Goal: Information Seeking & Learning: Learn about a topic

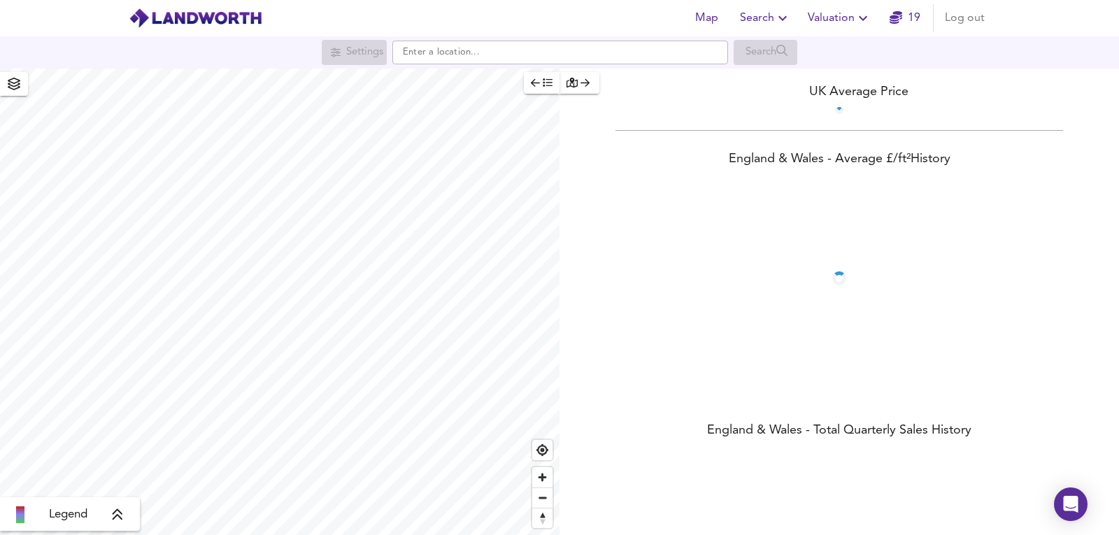
click at [858, 22] on span "Valuation" at bounding box center [840, 18] width 64 height 20
click at [799, 45] on li "New Valuation Report" at bounding box center [839, 50] width 167 height 25
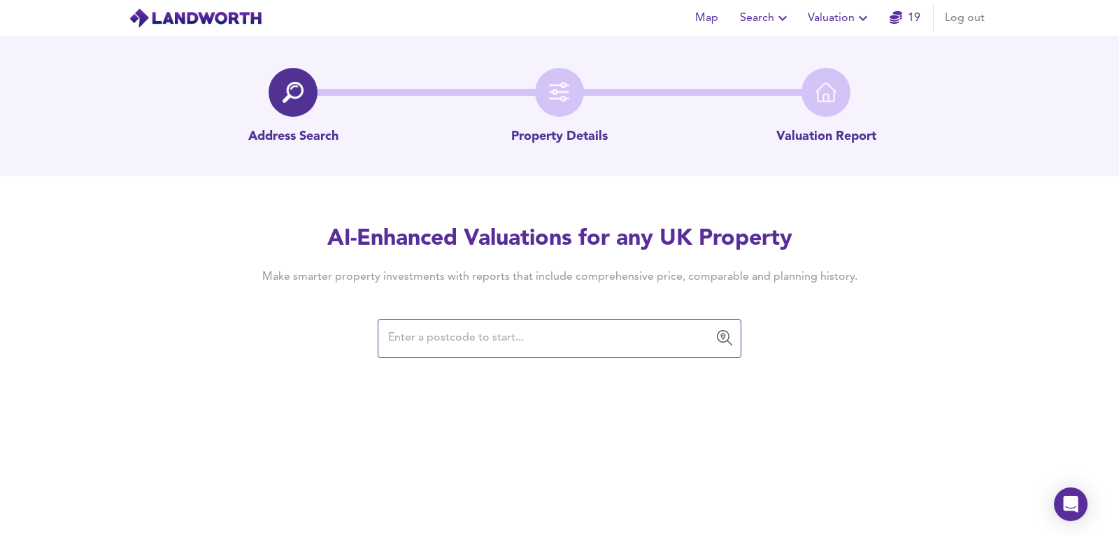
click at [542, 327] on input "text" at bounding box center [549, 338] width 330 height 27
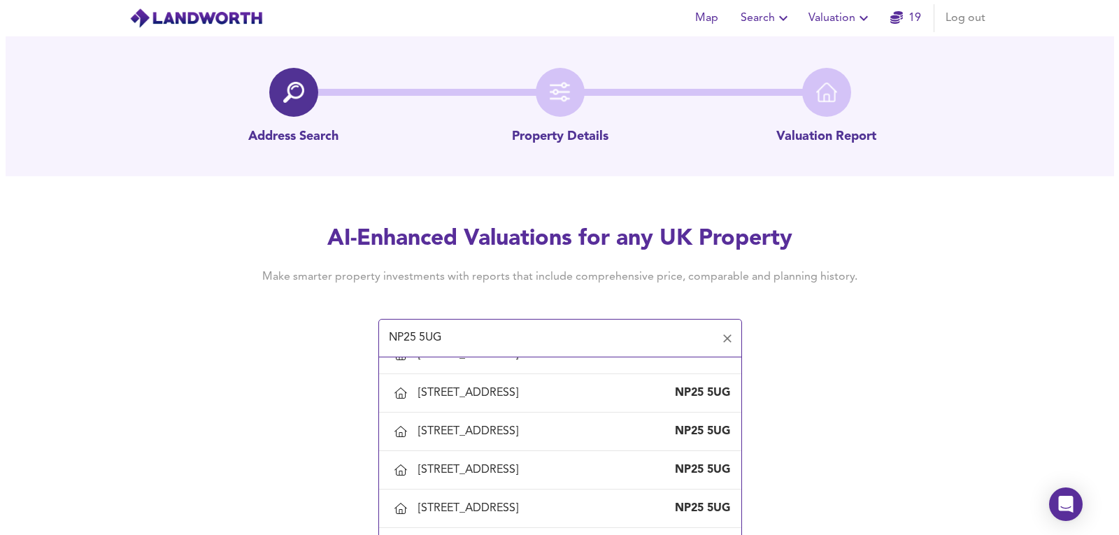
scroll to position [187, 0]
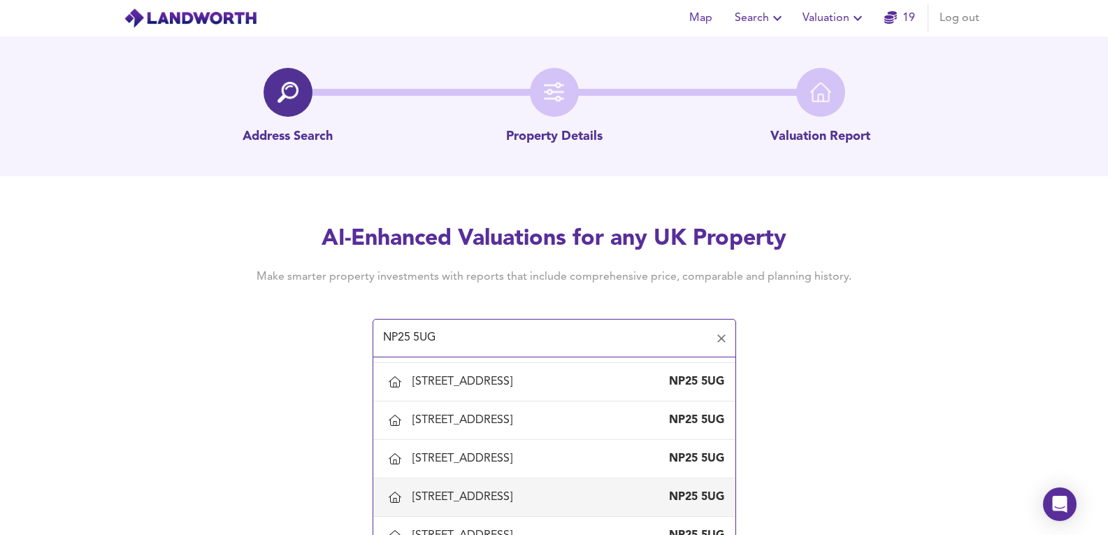
click at [499, 496] on div "[STREET_ADDRESS]" at bounding box center [466, 496] width 106 height 15
type input "[STREET_ADDRESS]"
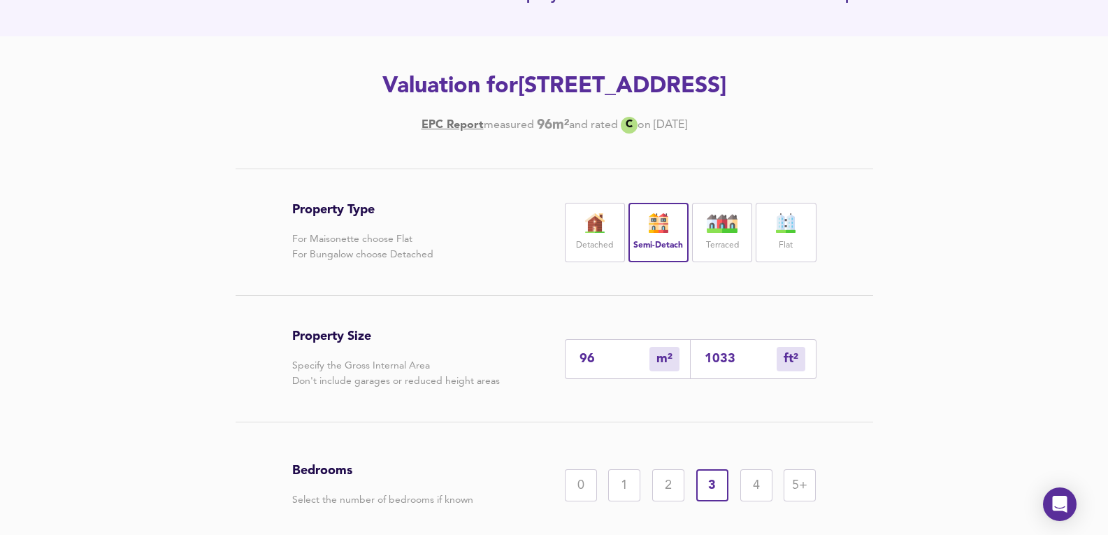
scroll to position [187, 0]
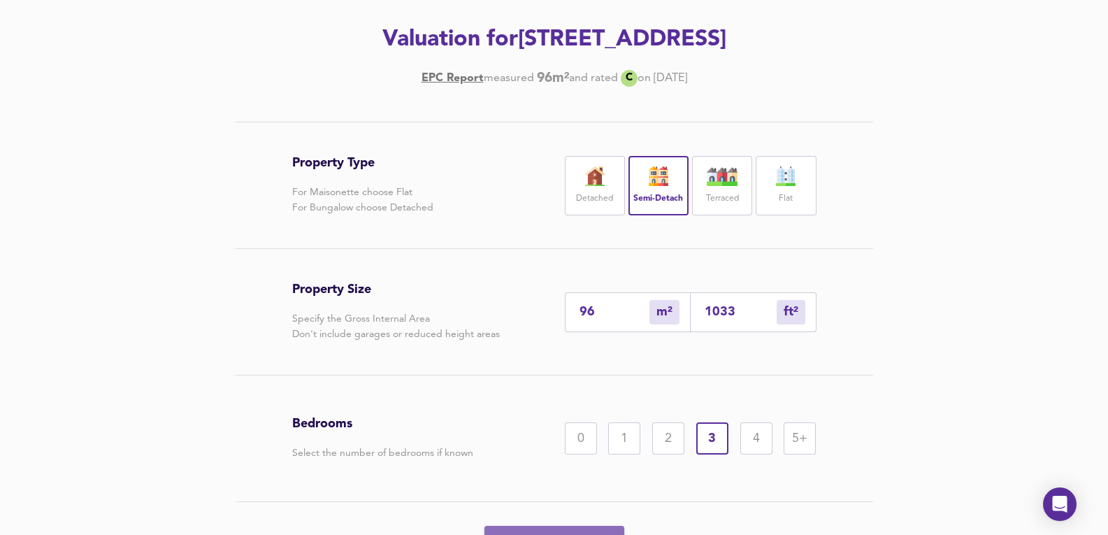
click at [580, 531] on button "Generate Report" at bounding box center [555, 544] width 140 height 37
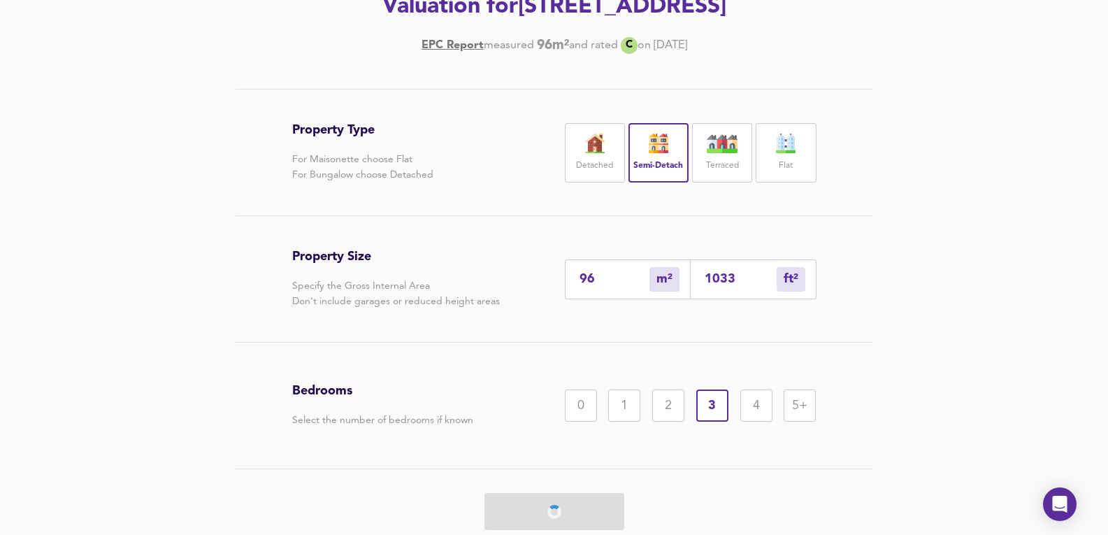
scroll to position [80, 0]
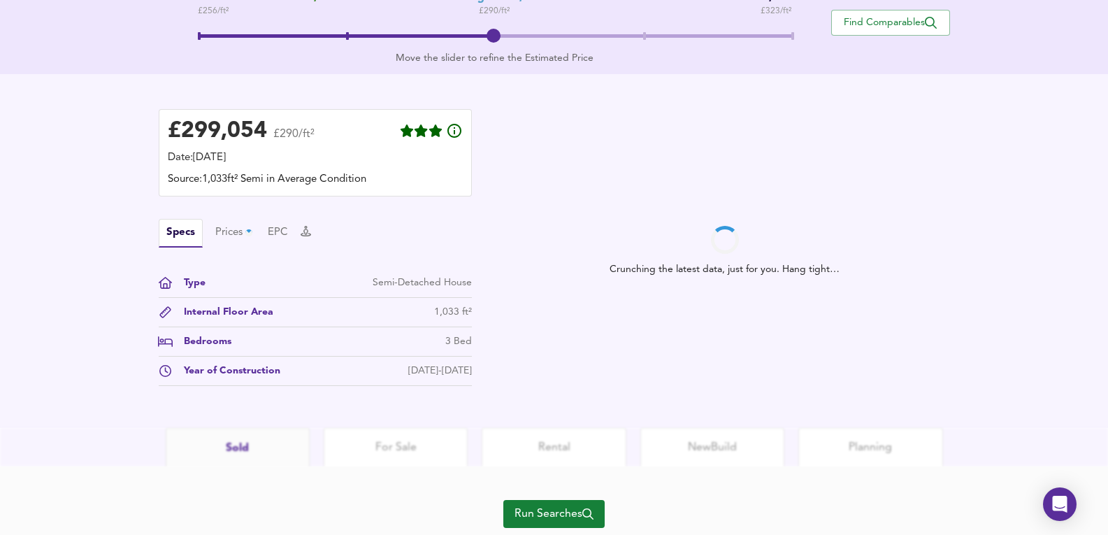
scroll to position [362, 0]
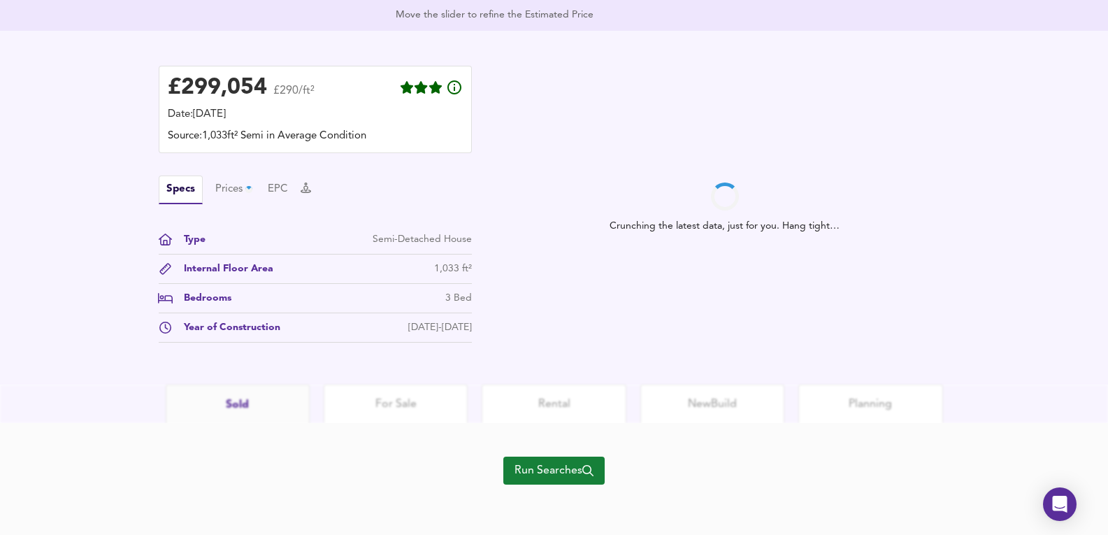
click at [551, 464] on span "Run Searches" at bounding box center [554, 471] width 79 height 20
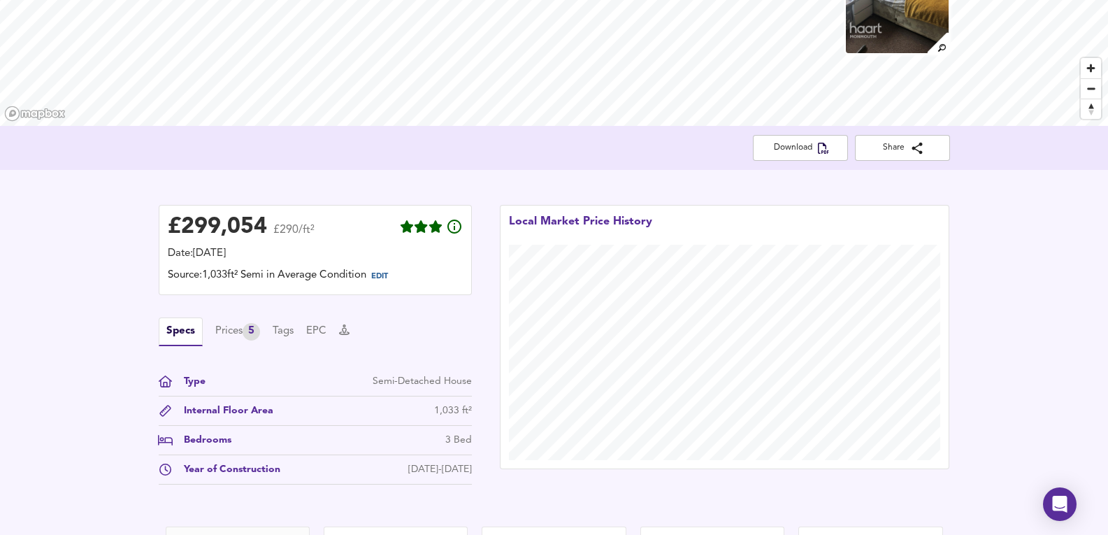
scroll to position [280, 0]
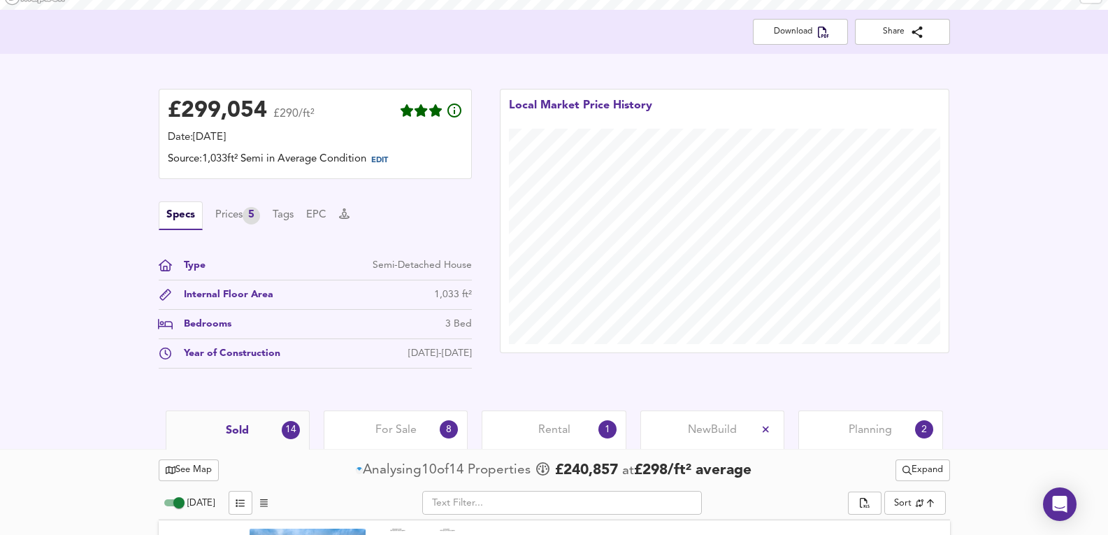
drag, startPoint x: 232, startPoint y: 192, endPoint x: 229, endPoint y: 201, distance: 10.2
click at [231, 200] on div "£ 299,054 £290/ft² Date: [DATE] Source: 1,033ft² Semi in Average Condition EDIT…" at bounding box center [315, 229] width 313 height 280
click at [236, 228] on div "Specs Prices 5 Tags EPC" at bounding box center [315, 215] width 313 height 29
click at [243, 218] on div "Prices 5" at bounding box center [237, 215] width 45 height 17
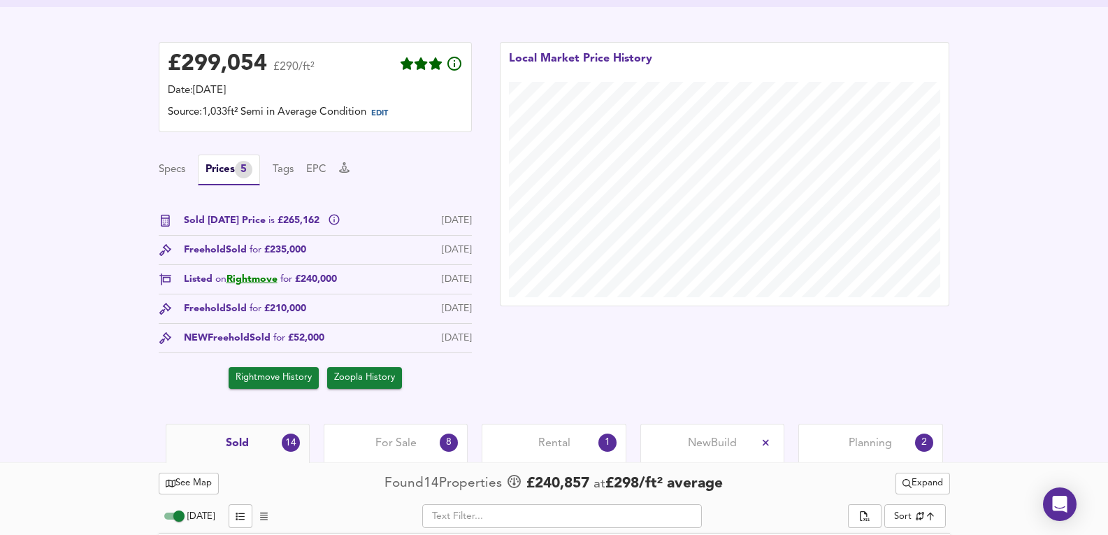
click at [845, 451] on div "Planning 2" at bounding box center [870, 443] width 144 height 38
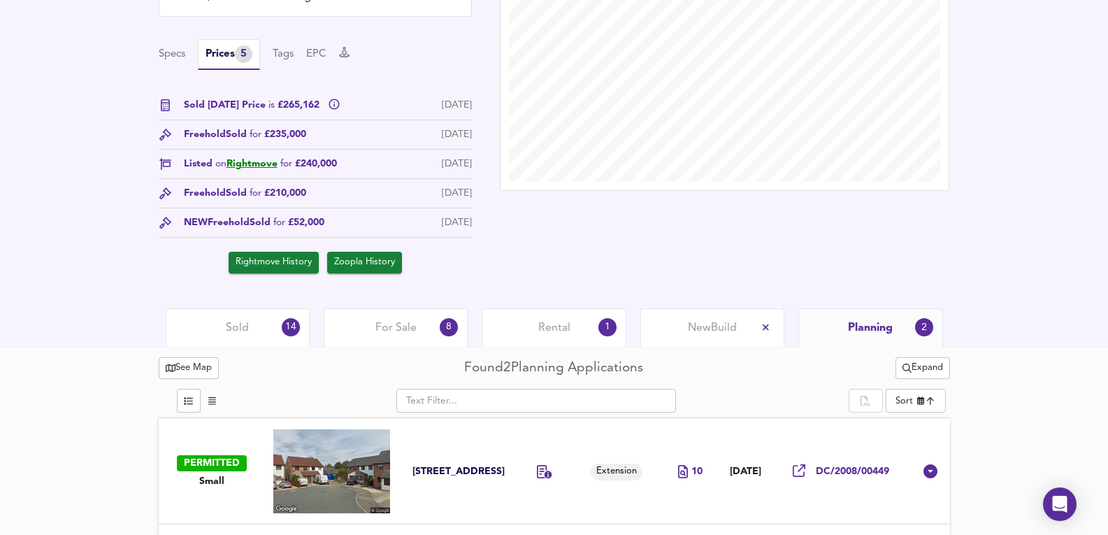
scroll to position [545, 0]
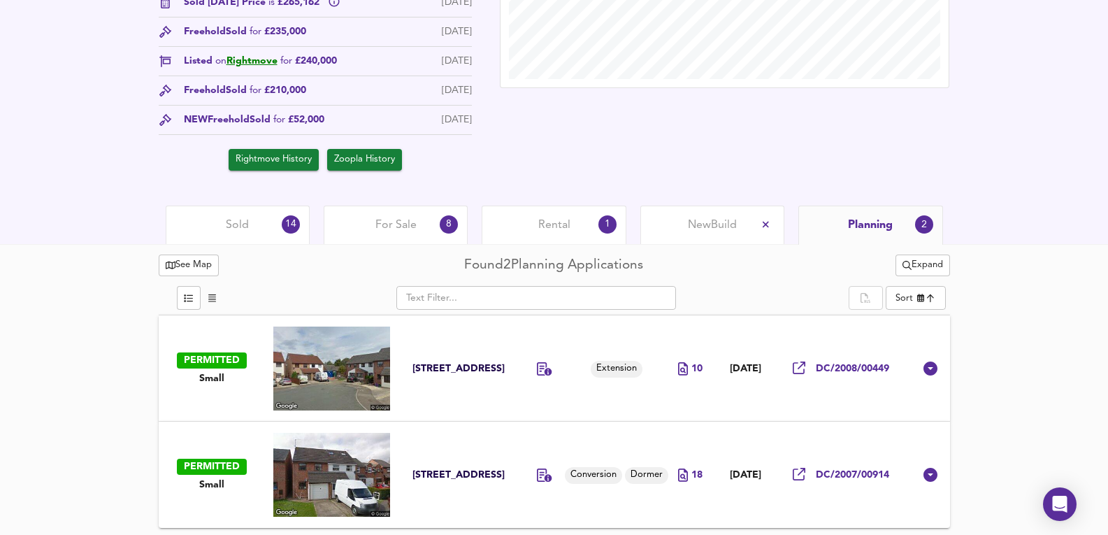
click at [567, 238] on div "Rental 1" at bounding box center [554, 225] width 144 height 38
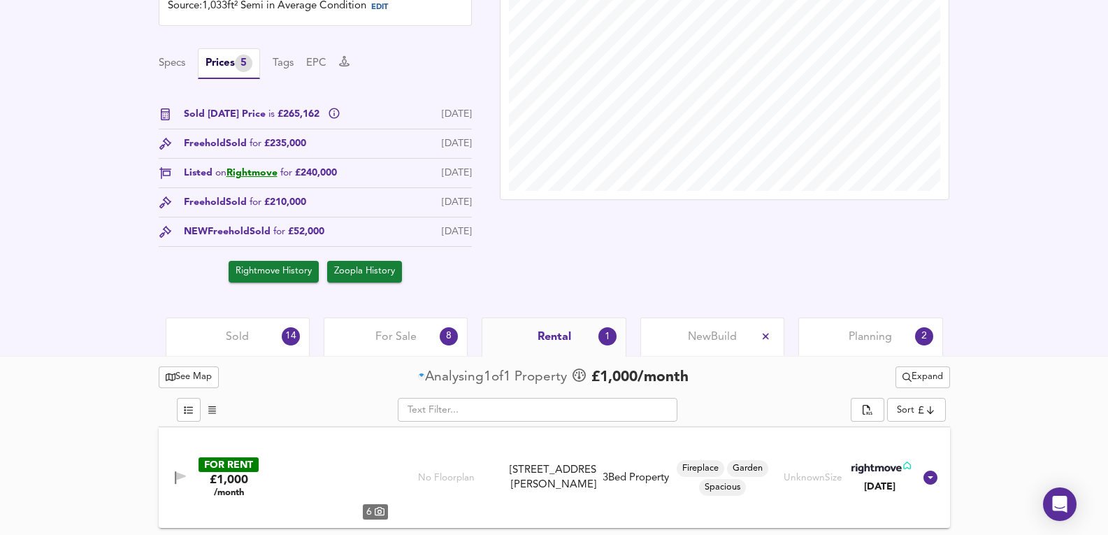
scroll to position [433, 0]
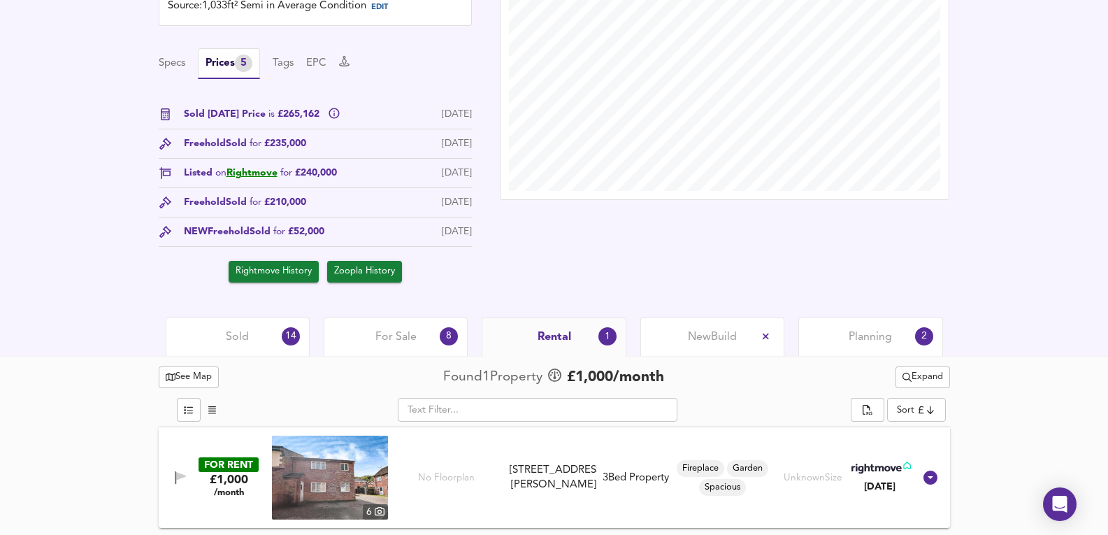
click at [415, 318] on div "For Sale 8" at bounding box center [396, 336] width 144 height 38
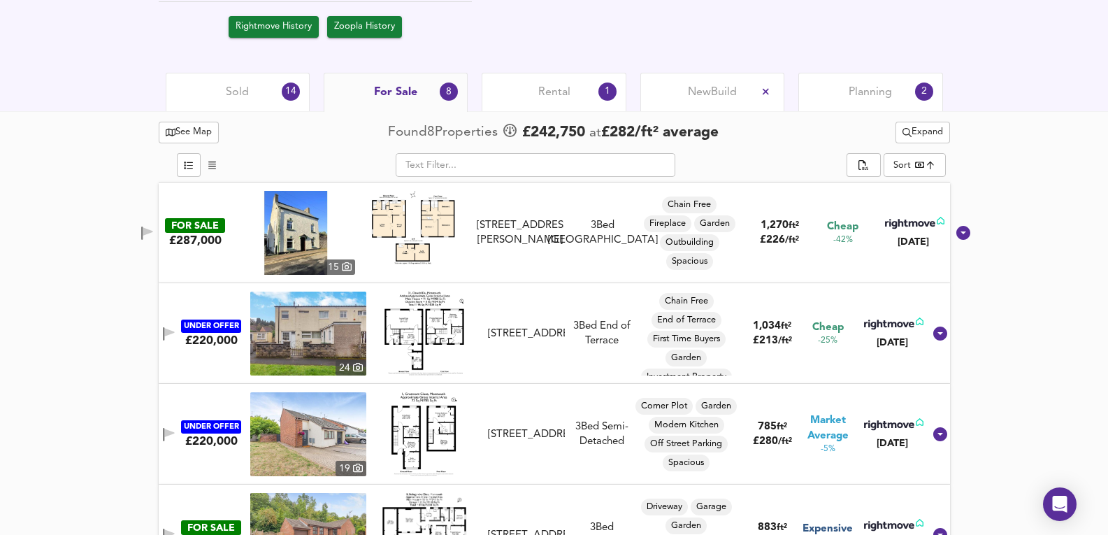
scroll to position [672, 0]
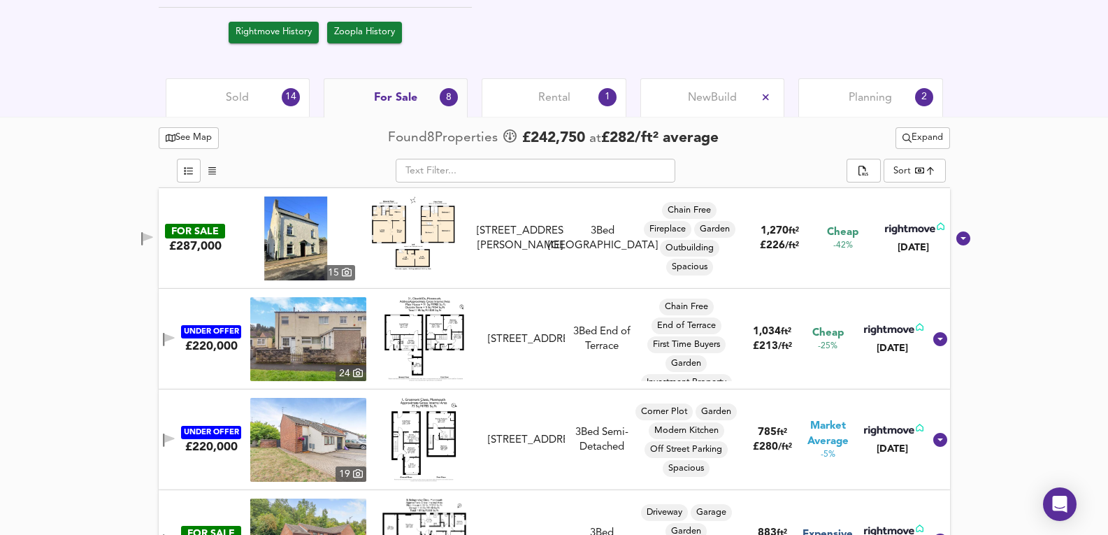
click at [224, 108] on div "Sold 14" at bounding box center [238, 97] width 144 height 38
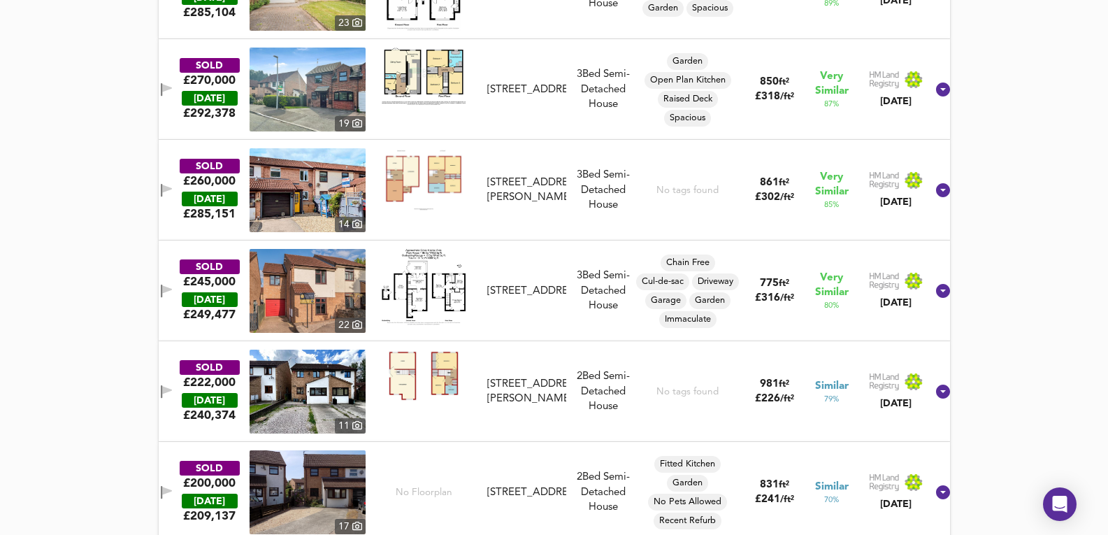
scroll to position [1138, 0]
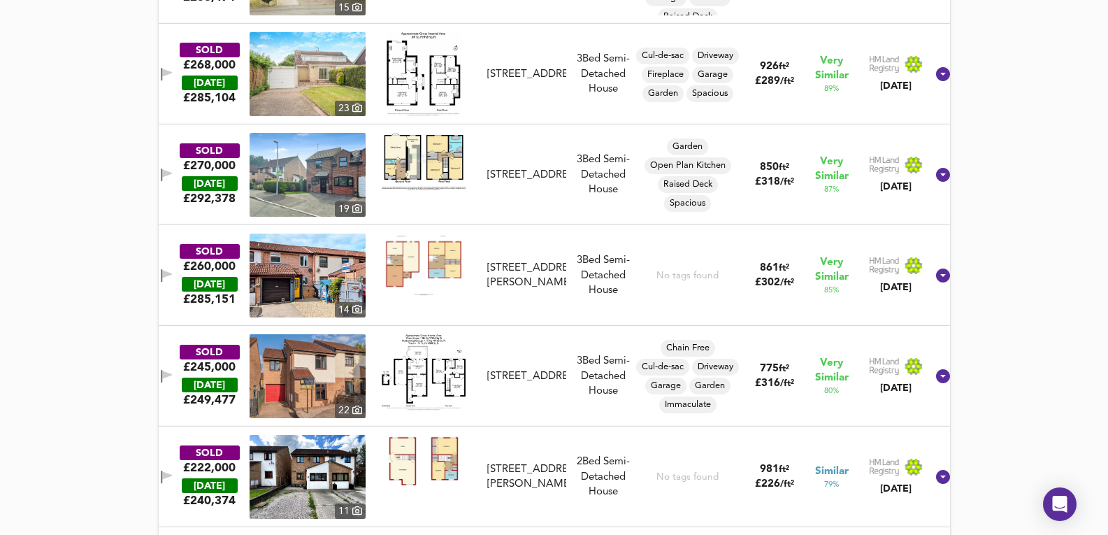
click at [336, 187] on img at bounding box center [308, 175] width 116 height 84
click at [583, 218] on div "SOLD £270,000 [DATE] £ 292,378 19 [STREET_ADDRESS] [STREET_ADDRESS] 3 Bed Semi-…" at bounding box center [554, 174] width 791 height 101
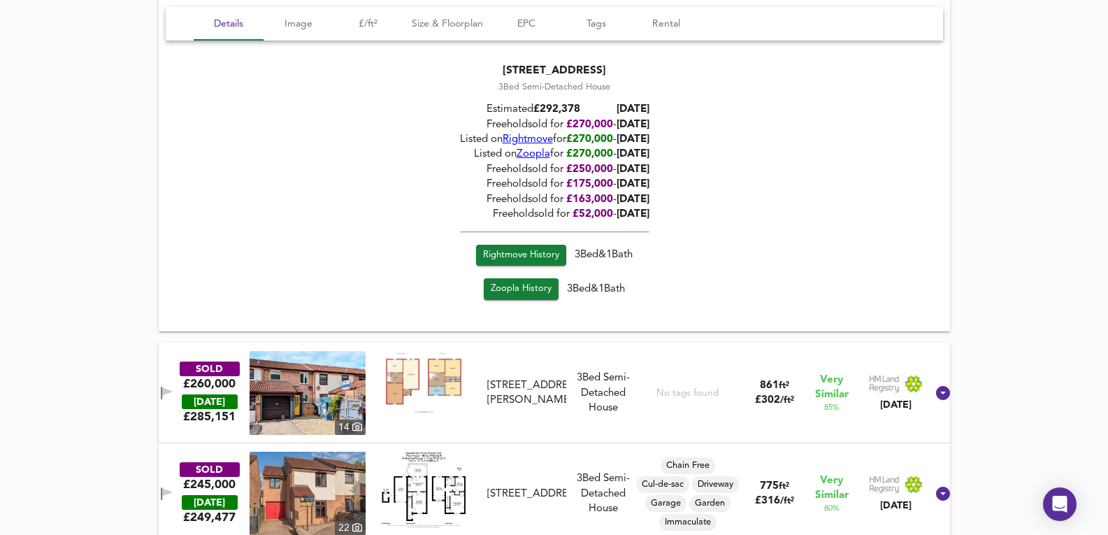
scroll to position [1325, 0]
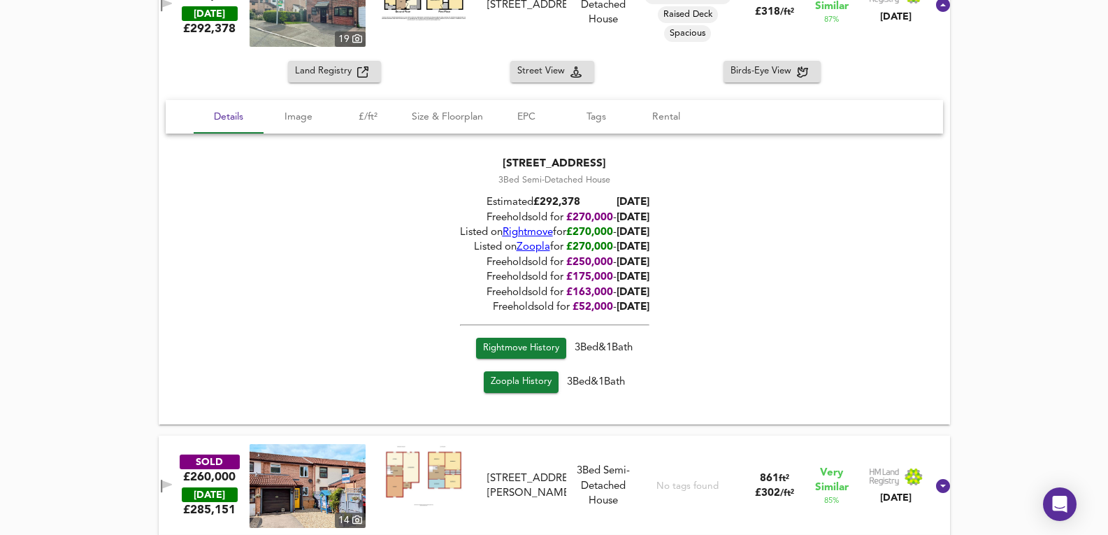
click at [530, 227] on span "Rightmove" at bounding box center [527, 232] width 50 height 10
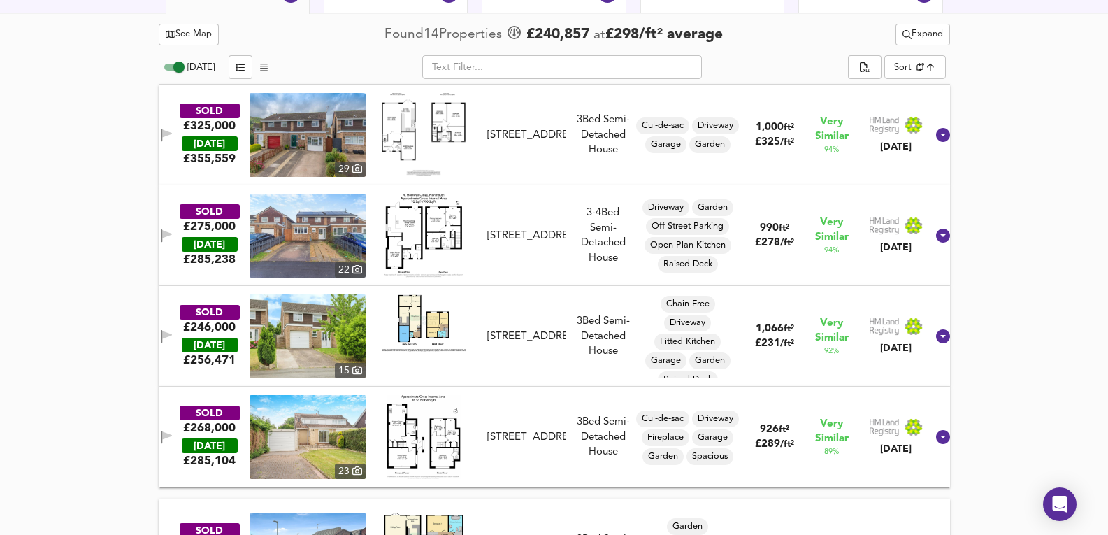
scroll to position [766, 0]
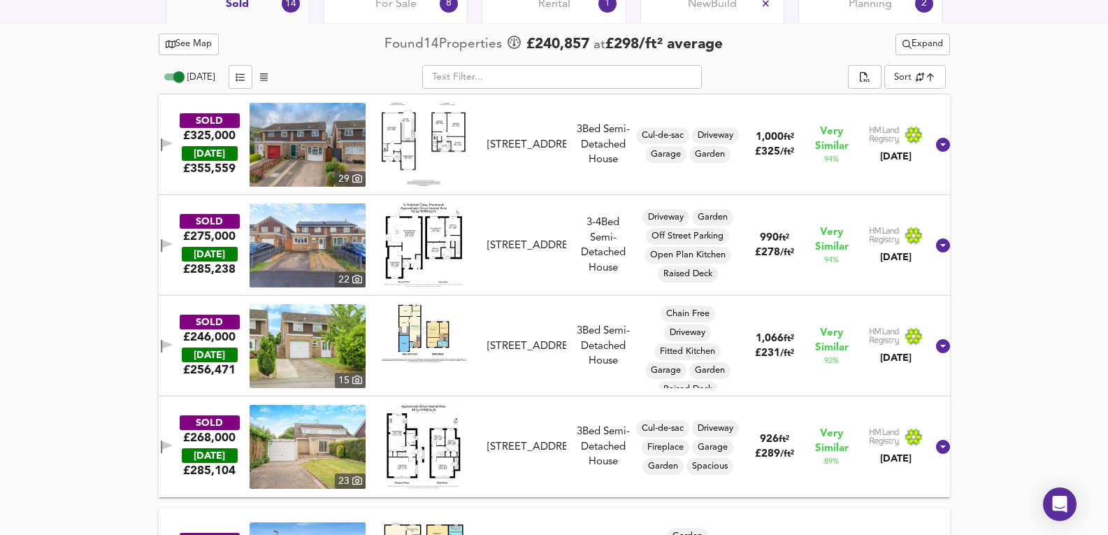
click at [310, 335] on img at bounding box center [308, 346] width 116 height 84
click at [545, 385] on div "SOLD £246,000 [DATE] £ 256,471 15 [STREET_ADDRESS] [STREET_ADDRESS] 3 Bed Semi-…" at bounding box center [537, 346] width 778 height 84
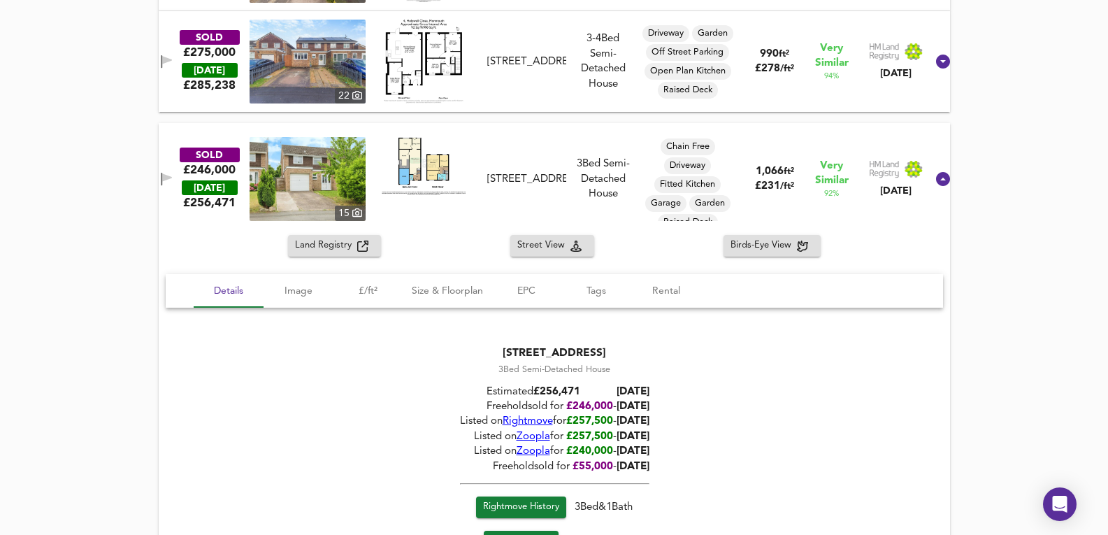
scroll to position [952, 0]
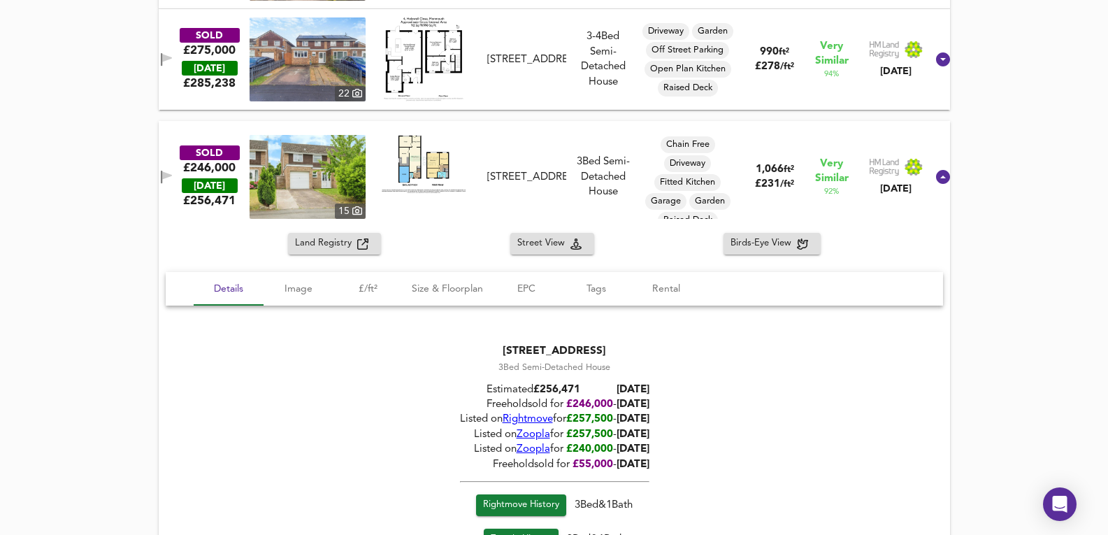
click at [512, 412] on div "Listed on Rightmove for £ 257,500 - [DATE]" at bounding box center [553, 419] width 189 height 15
click at [519, 415] on span "Rightmove" at bounding box center [527, 419] width 50 height 10
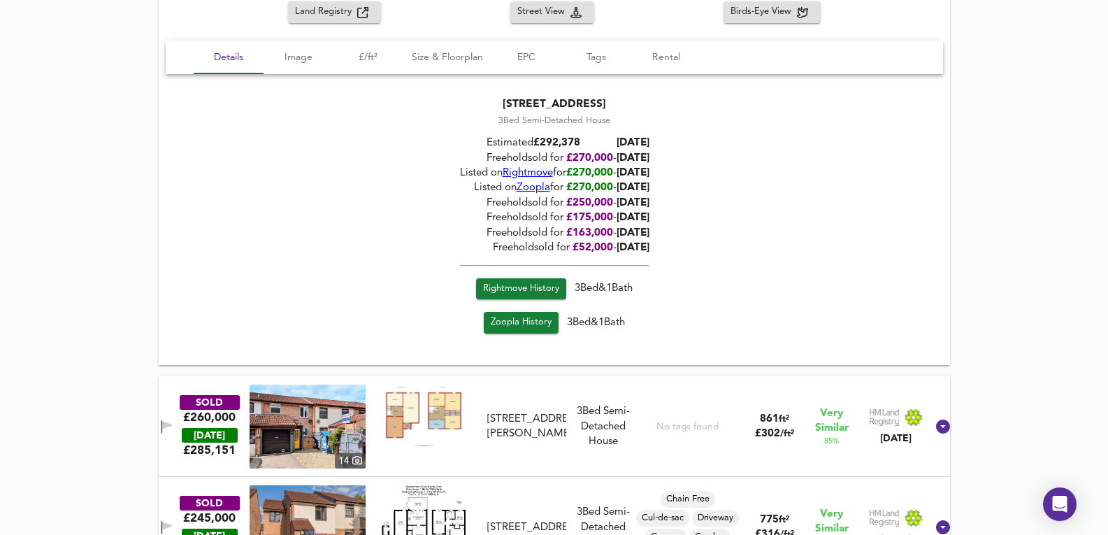
scroll to position [1977, 0]
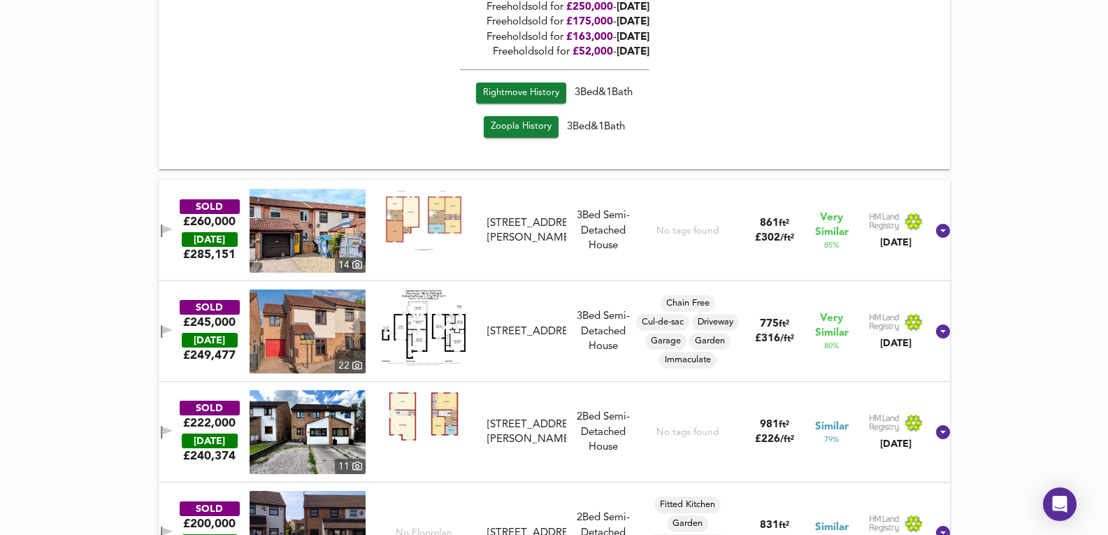
click at [314, 249] on img at bounding box center [308, 231] width 116 height 84
click at [578, 259] on div "SOLD £260,000 [DATE] £ 285,151 14 [STREET_ADDRESS][PERSON_NAME] [STREET_ADDRESS…" at bounding box center [537, 231] width 778 height 84
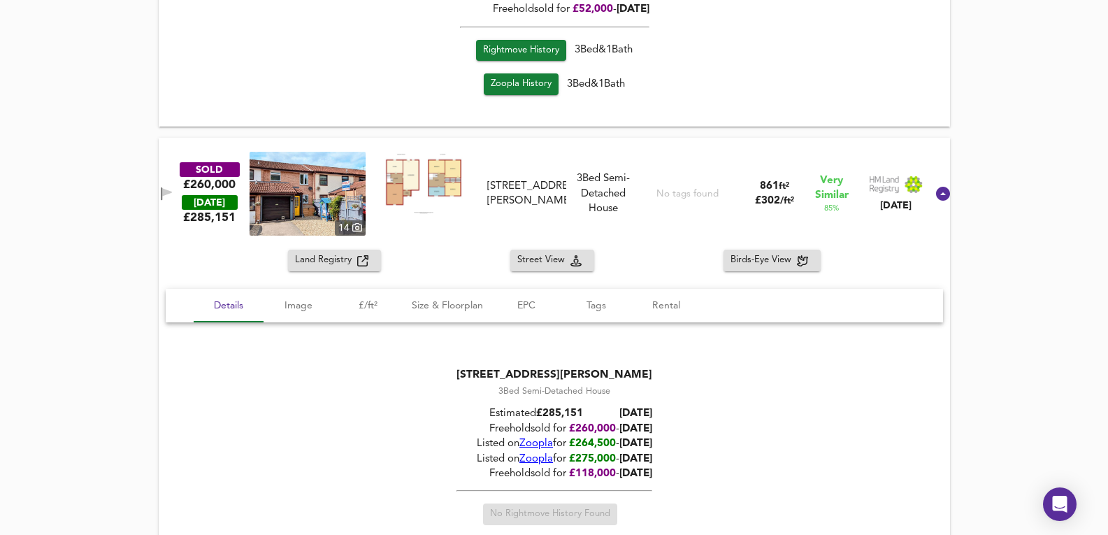
scroll to position [2070, 0]
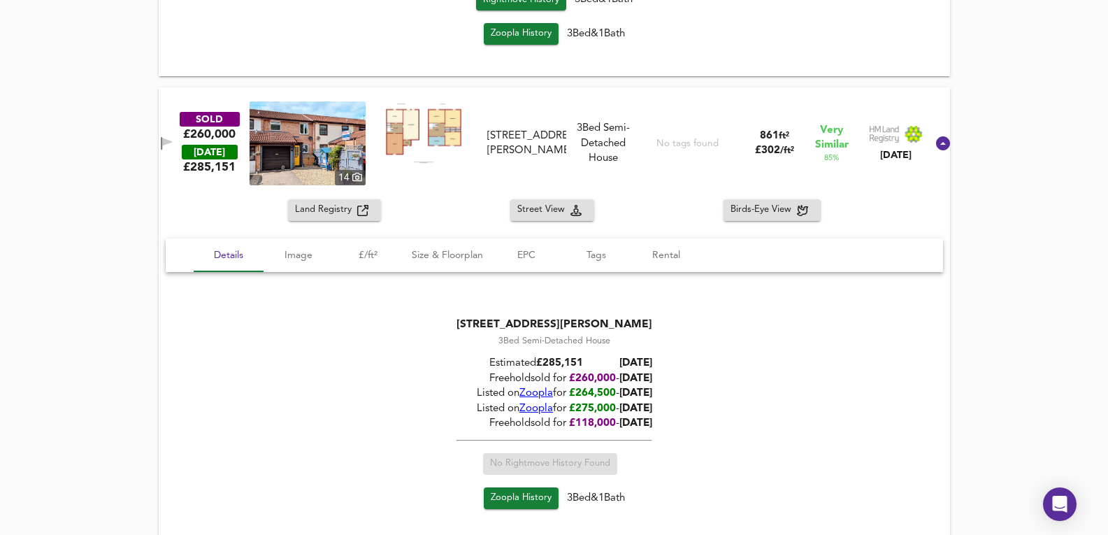
click at [527, 98] on div "SOLD £260,000 [DATE] £ 285,151 14 [STREET_ADDRESS][PERSON_NAME] [STREET_ADDRESS…" at bounding box center [554, 143] width 791 height 112
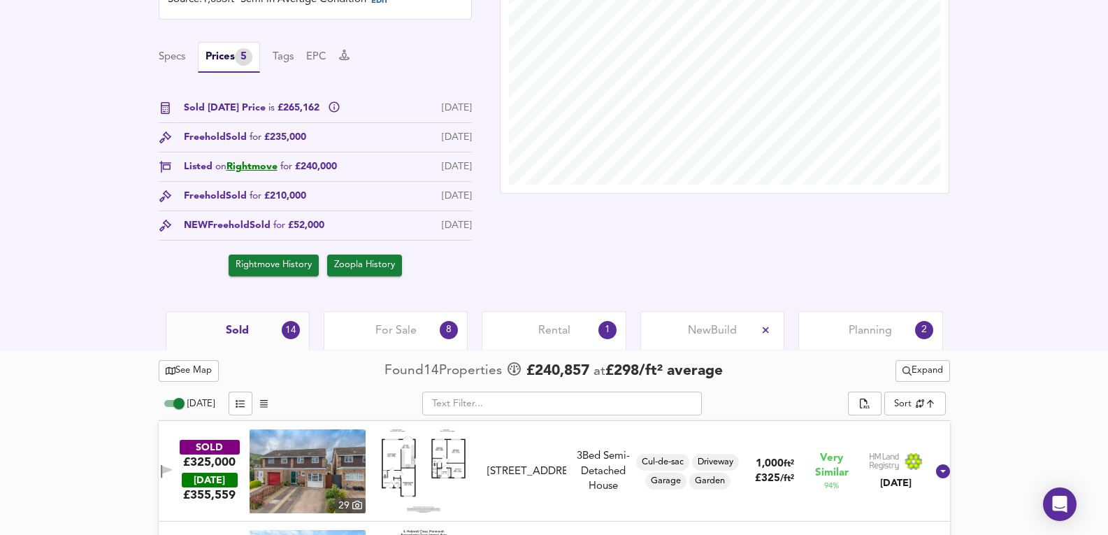
click at [432, 336] on div "For Sale 8" at bounding box center [396, 330] width 144 height 38
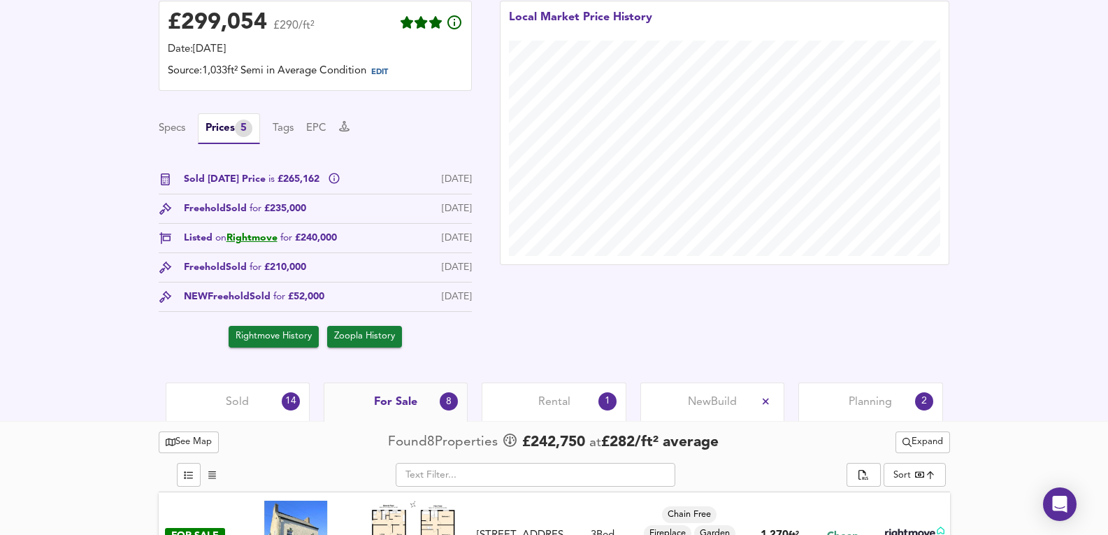
scroll to position [481, 0]
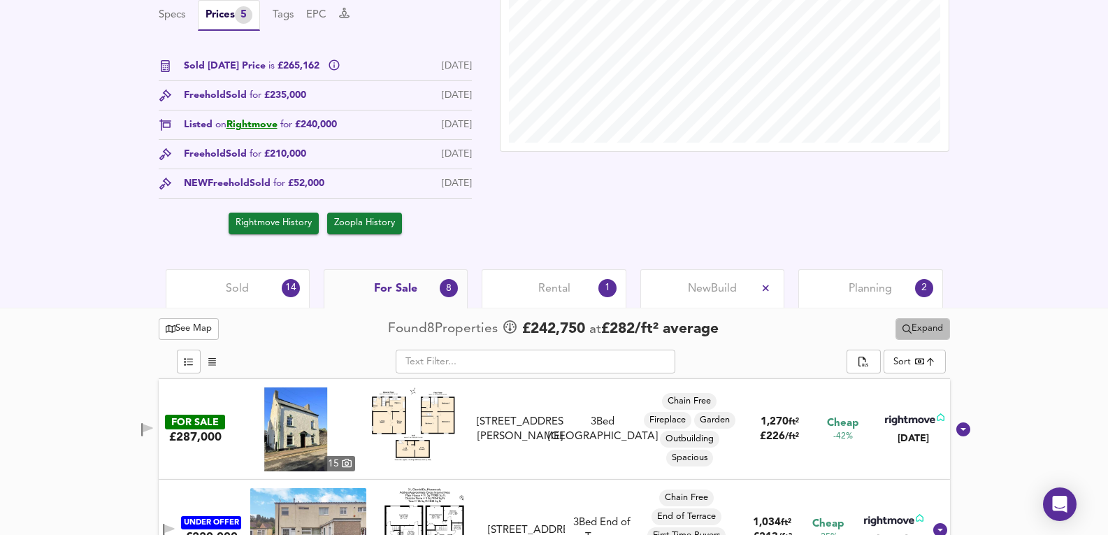
click at [933, 322] on span "Expand" at bounding box center [923, 329] width 41 height 16
click at [919, 350] on li "¼ mile ½ mile" at bounding box center [921, 357] width 132 height 22
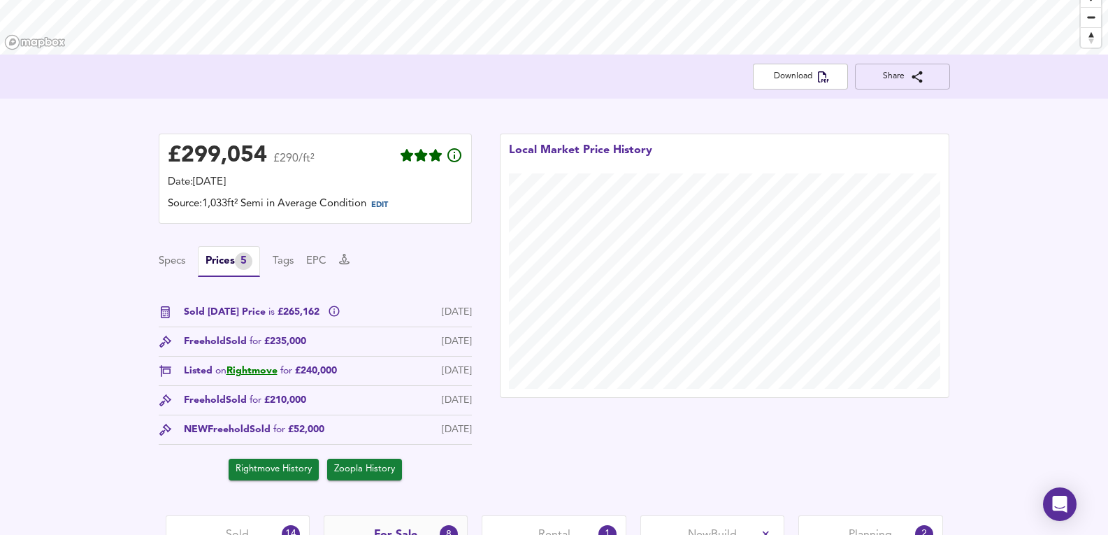
scroll to position [155, 0]
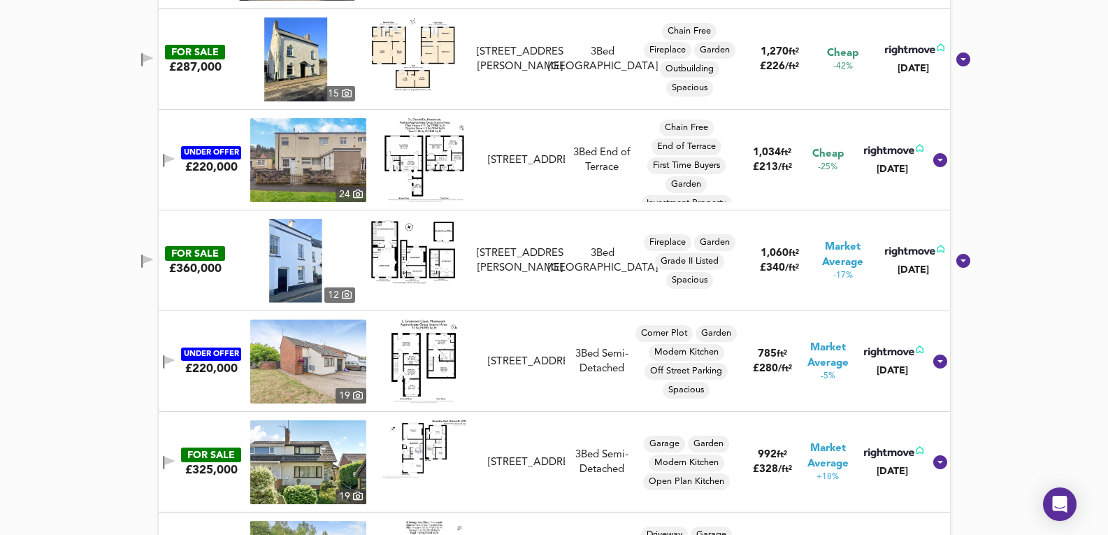
scroll to position [1320, 0]
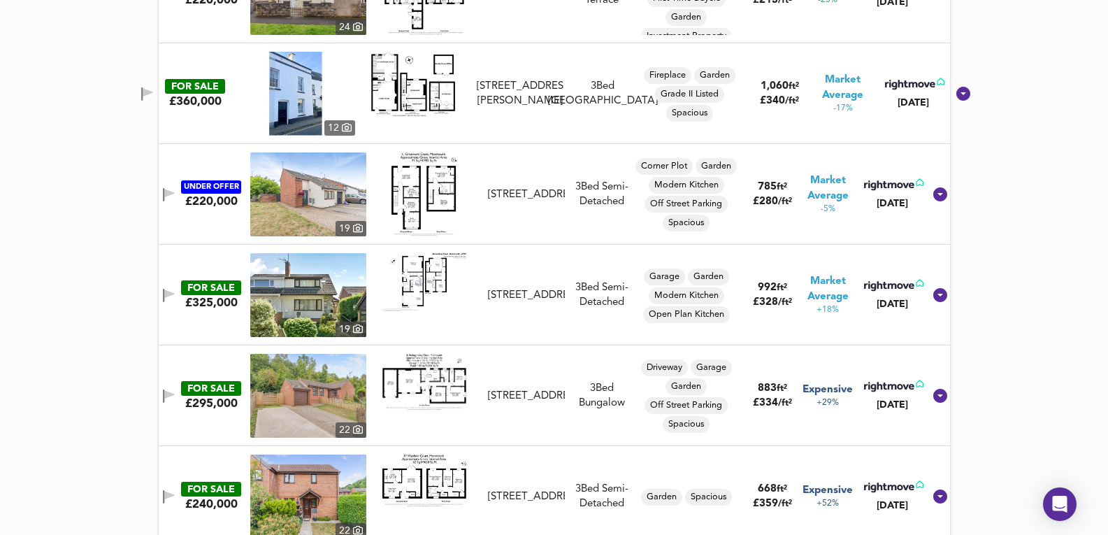
click at [324, 290] on img at bounding box center [308, 295] width 116 height 84
click at [340, 282] on img at bounding box center [308, 295] width 116 height 84
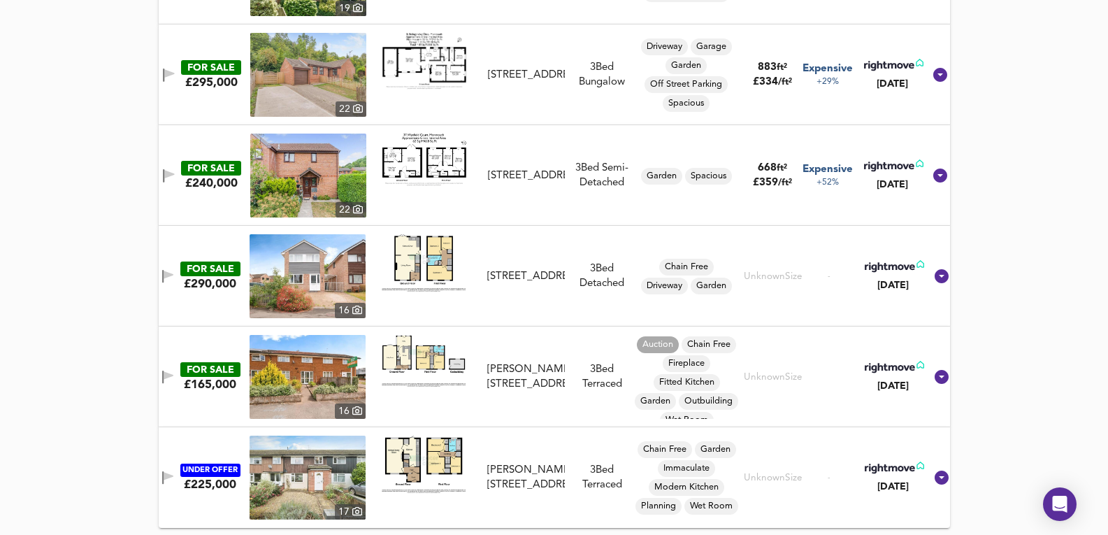
scroll to position [1642, 0]
click at [319, 177] on img at bounding box center [308, 176] width 116 height 84
click at [568, 206] on div "FOR SALE £240,000 [STREET_ADDRESS][GEOGRAPHIC_DATA][STREET_ADDRESS] 3 Bed Semi-…" at bounding box center [538, 176] width 772 height 84
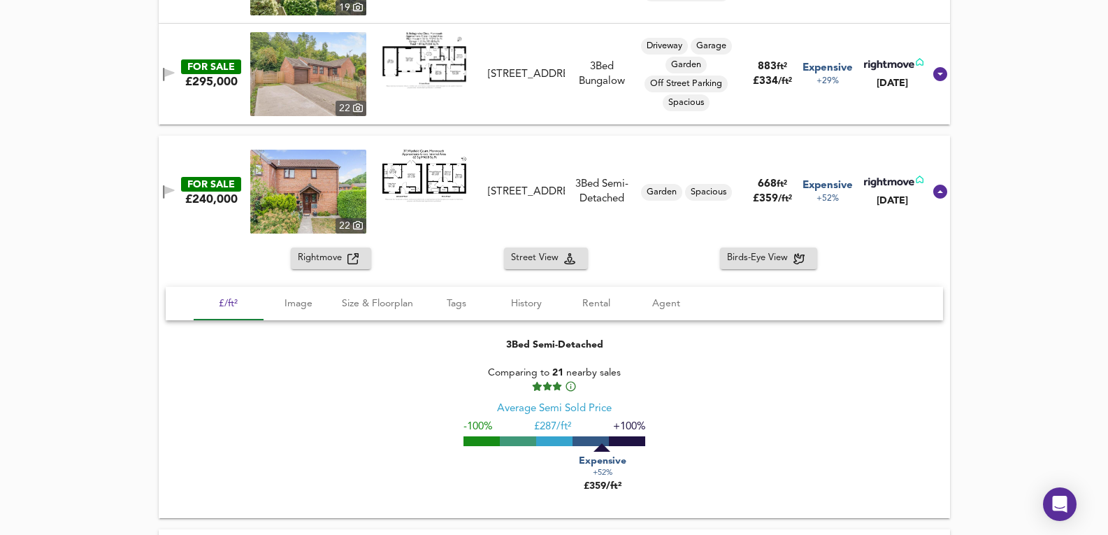
click at [322, 188] on img at bounding box center [308, 192] width 116 height 84
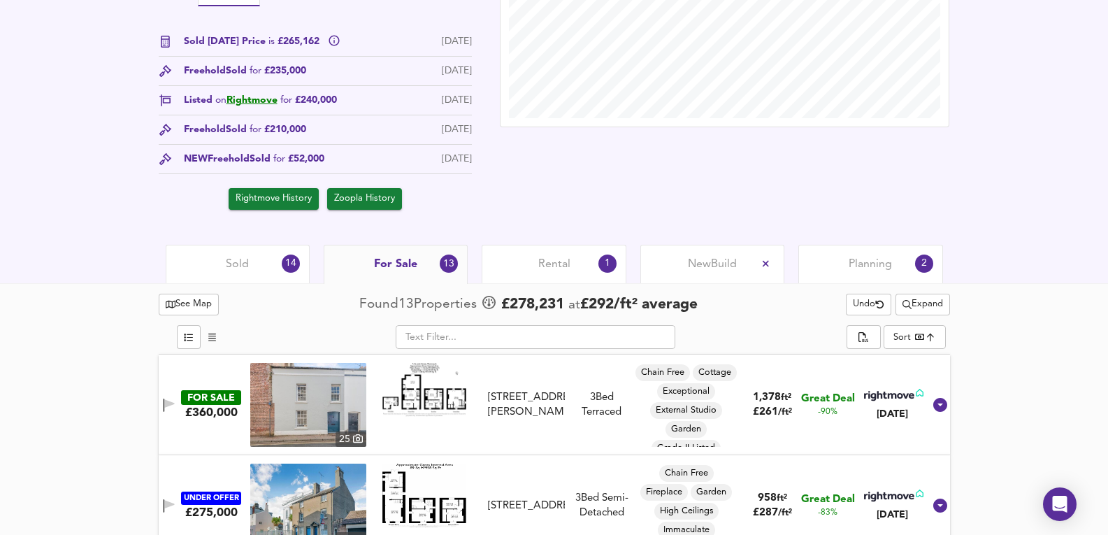
scroll to position [0, 0]
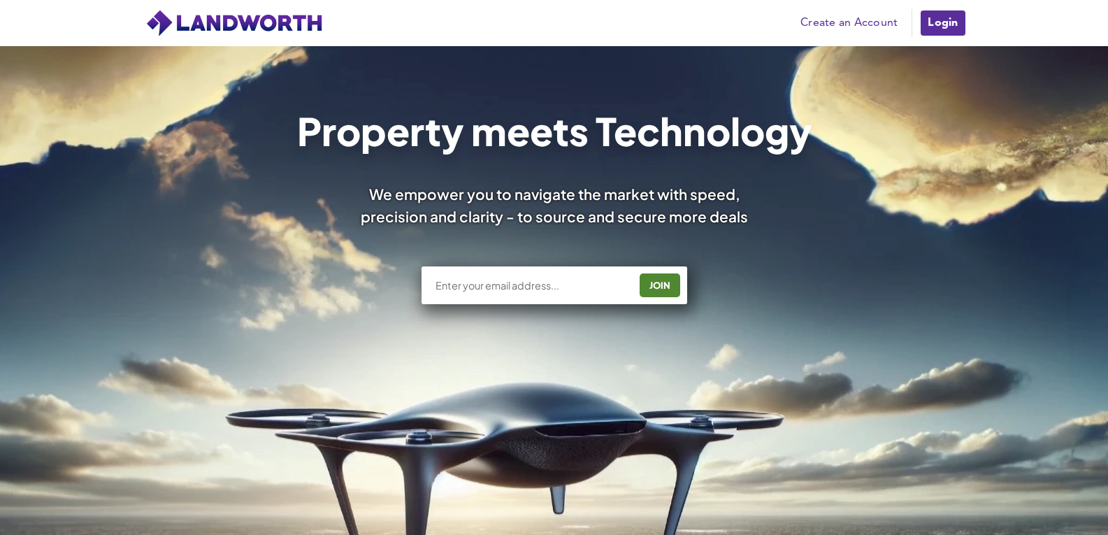
click at [952, 29] on link "Login" at bounding box center [942, 23] width 47 height 28
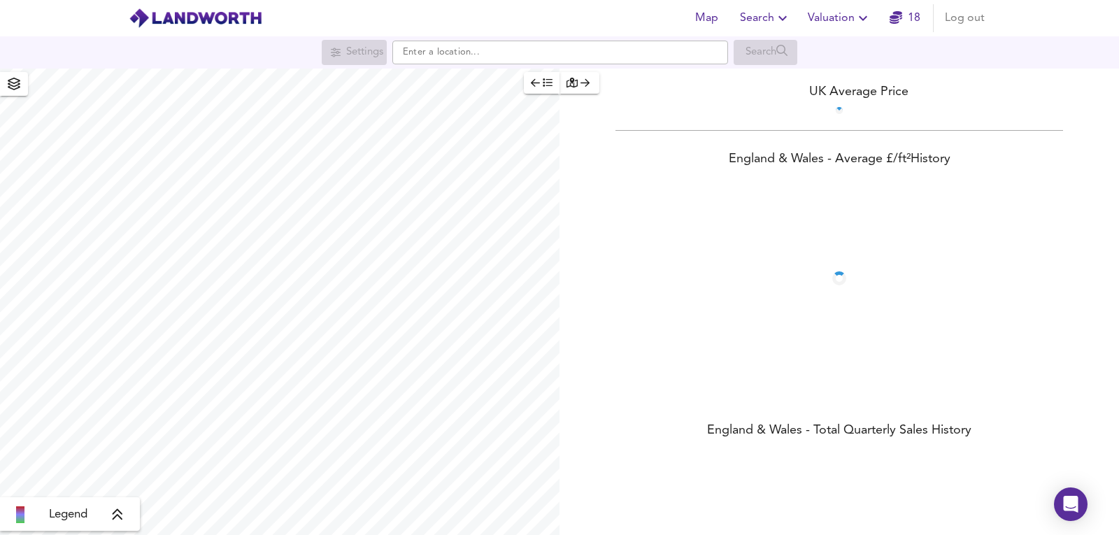
click at [846, 13] on span "Valuation" at bounding box center [840, 18] width 64 height 20
click at [814, 74] on li "Valuation Report History" at bounding box center [839, 75] width 167 height 25
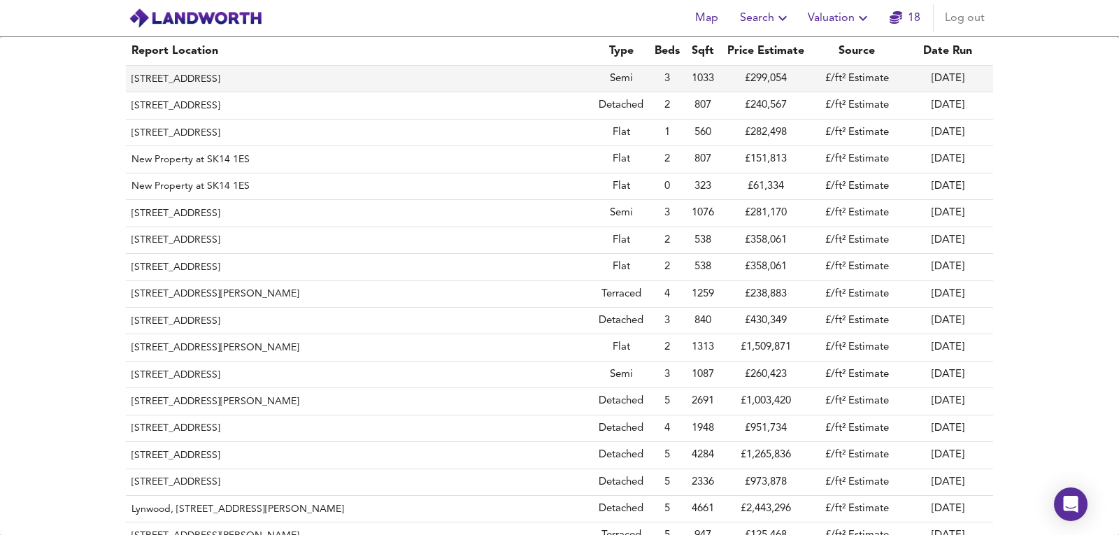
click at [337, 83] on th "8 Castle Close, Monmouth, Monmouthshire, NP25 5UG" at bounding box center [359, 79] width 467 height 27
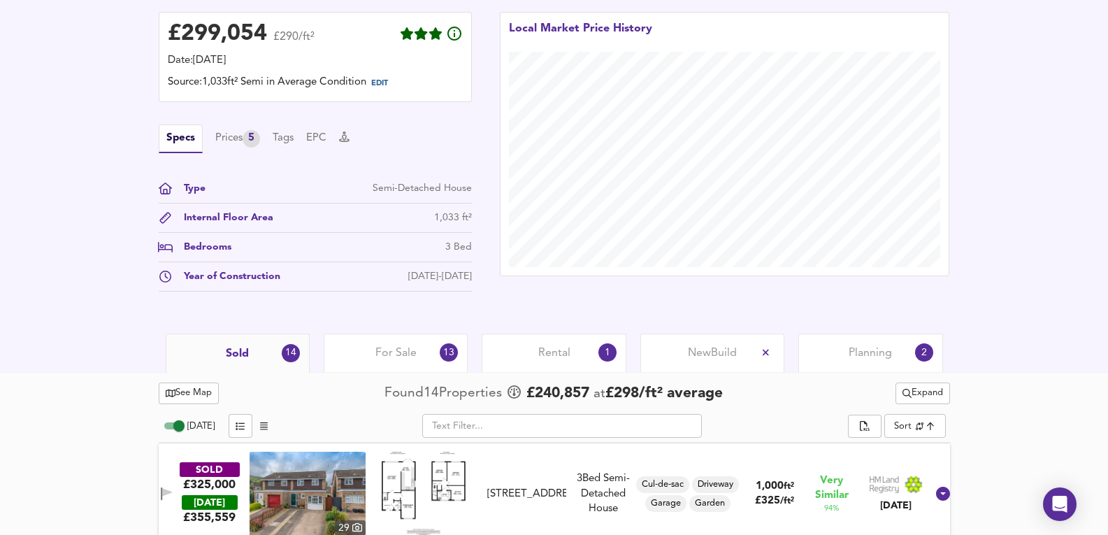
scroll to position [559, 0]
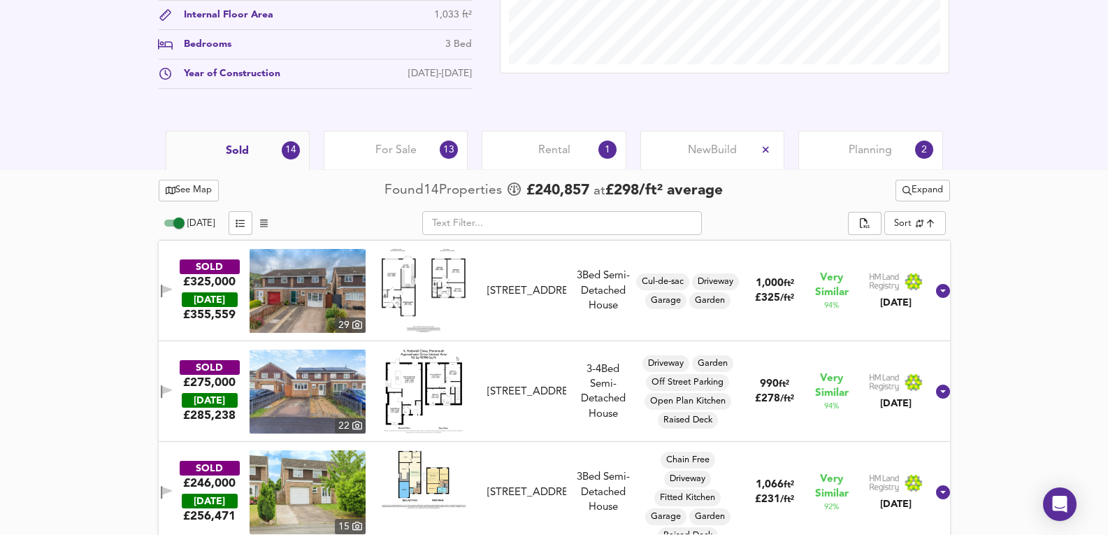
click at [436, 150] on div "For Sale 13" at bounding box center [396, 150] width 144 height 38
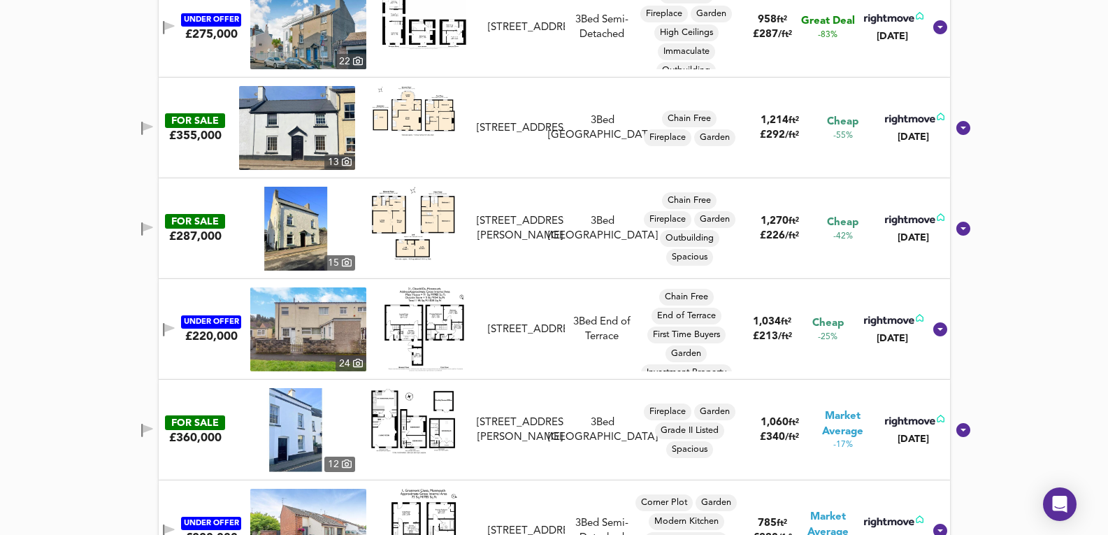
scroll to position [743, 0]
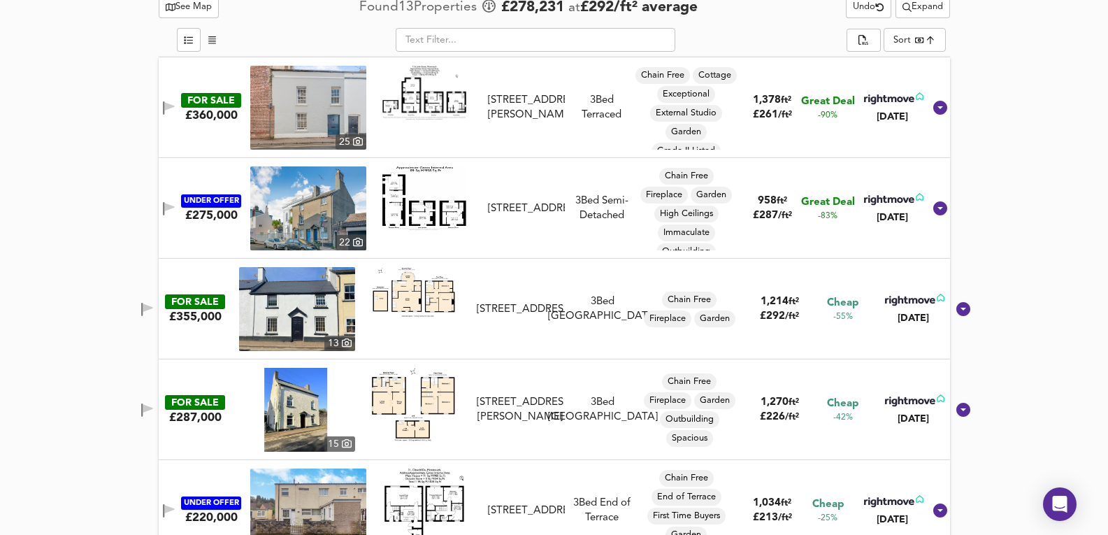
click at [322, 197] on img at bounding box center [308, 208] width 116 height 84
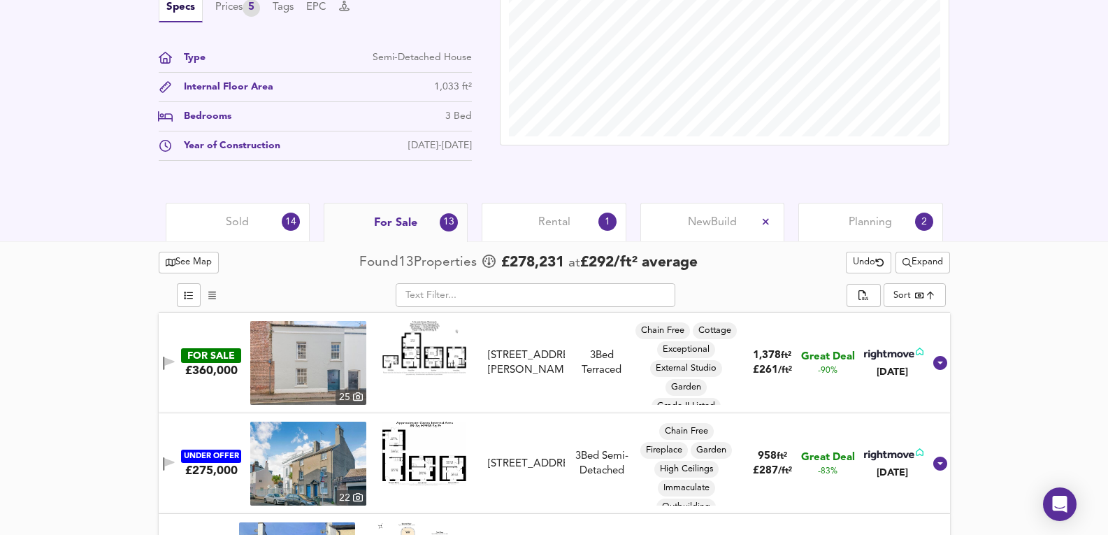
scroll to position [510, 0]
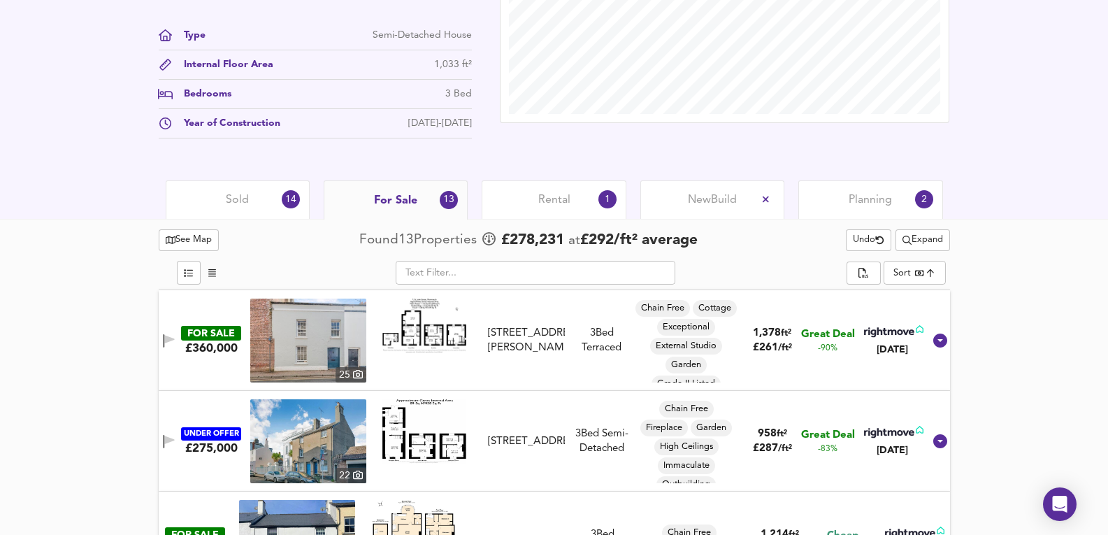
click at [329, 336] on img at bounding box center [308, 341] width 116 height 84
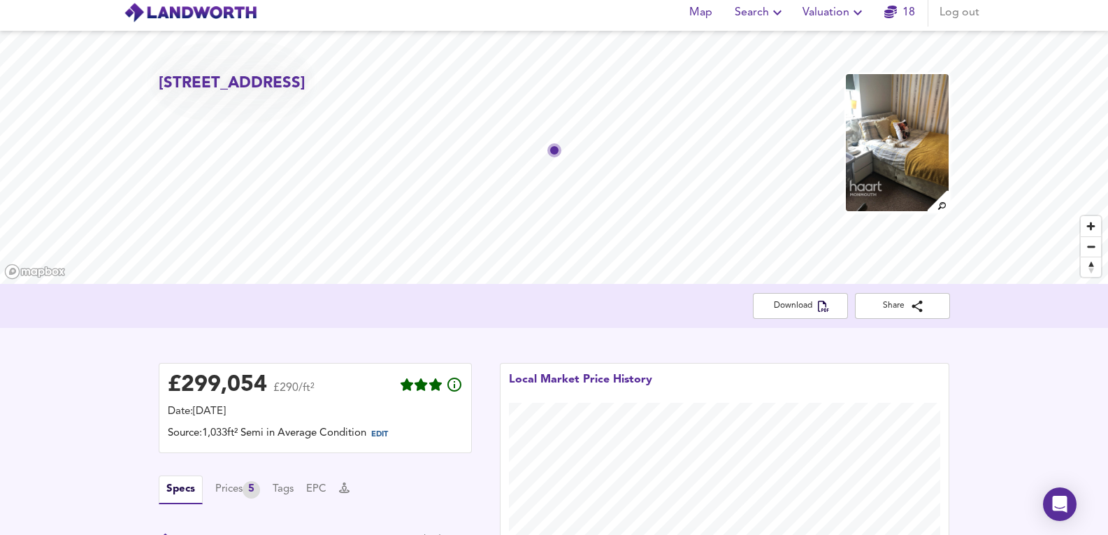
scroll to position [0, 0]
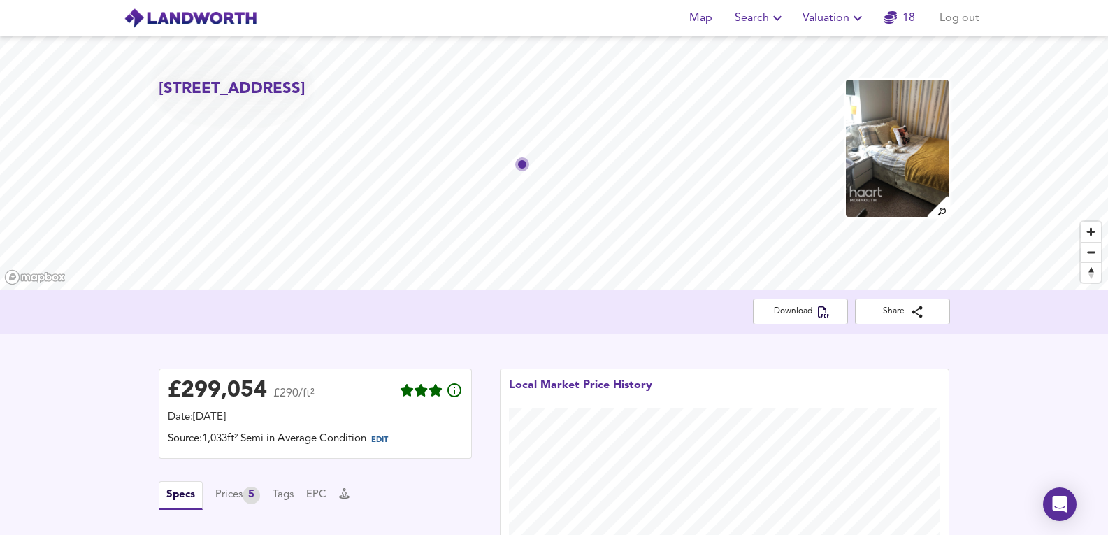
click at [823, 27] on span "Valuation" at bounding box center [835, 18] width 64 height 20
click at [750, 8] on span "Search" at bounding box center [760, 18] width 51 height 20
click at [758, 37] on ul "New Search Search History Favourite Searches" at bounding box center [760, 75] width 138 height 87
click at [761, 45] on li "New Search" at bounding box center [760, 50] width 138 height 25
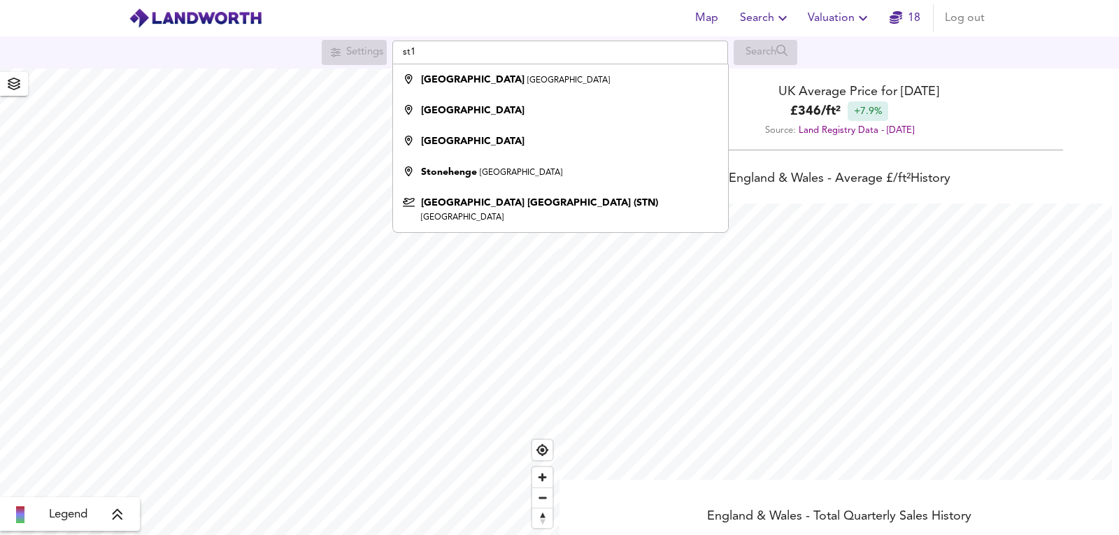
scroll to position [535, 1119]
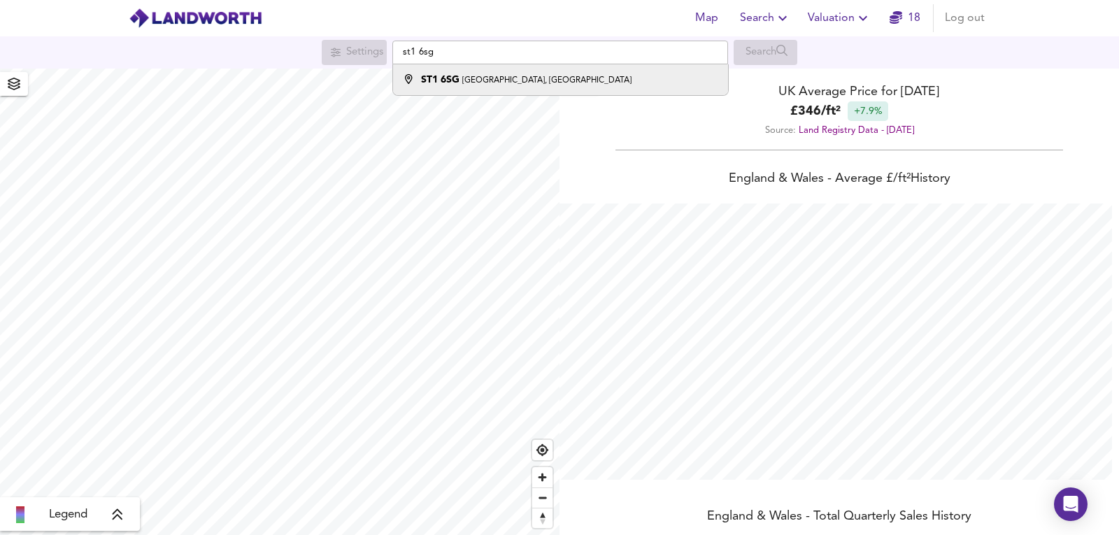
click at [471, 82] on small "Monsal Grove, Stoke-on-Trent" at bounding box center [546, 80] width 169 height 8
type input "Monsal Grove, Stoke-on-Trent ST1 6SG"
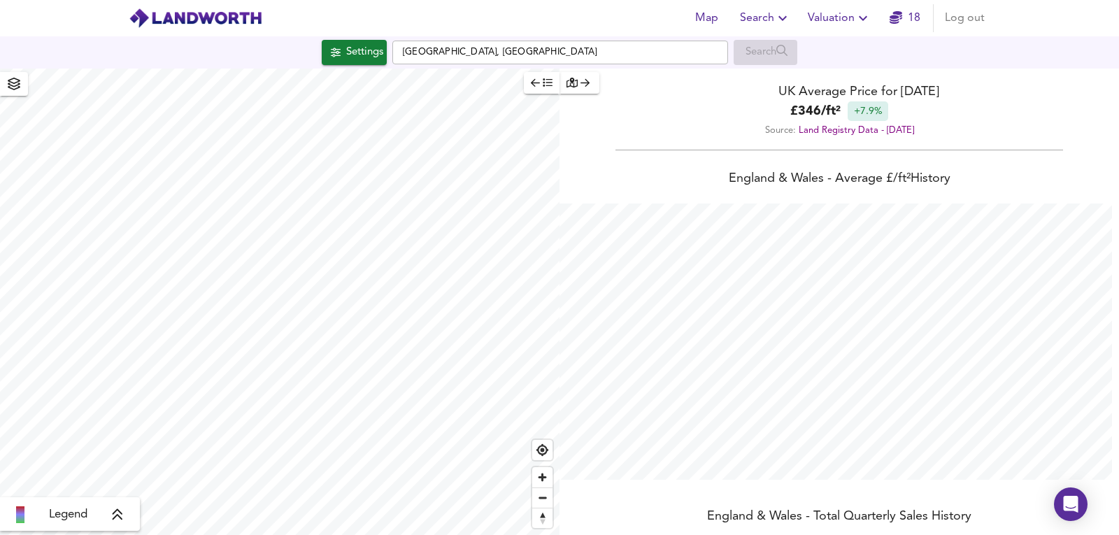
click at [336, 59] on span "Settings" at bounding box center [354, 52] width 58 height 18
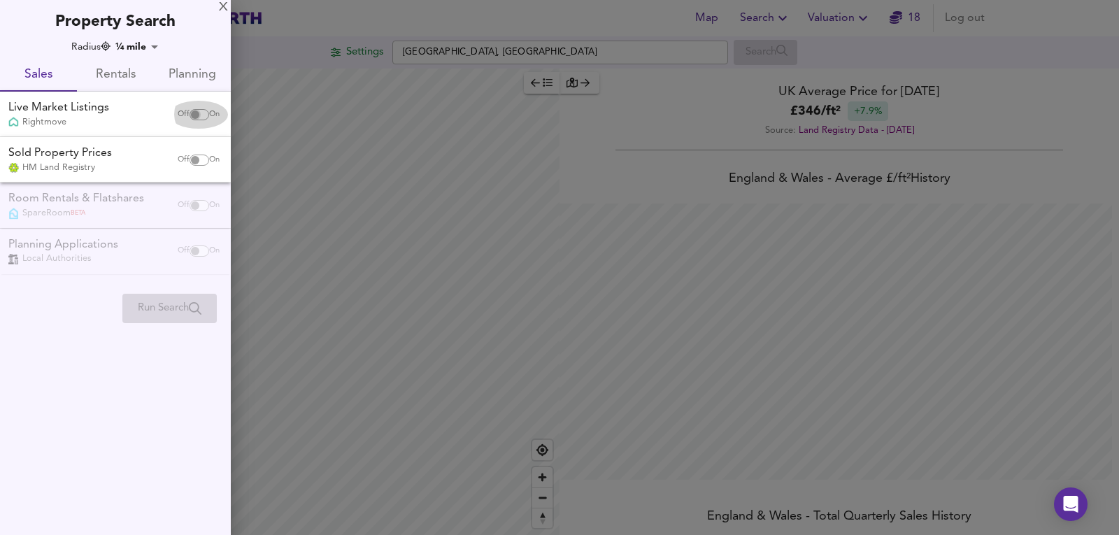
click at [195, 109] on input "checkbox" at bounding box center [195, 114] width 34 height 11
checkbox input "true"
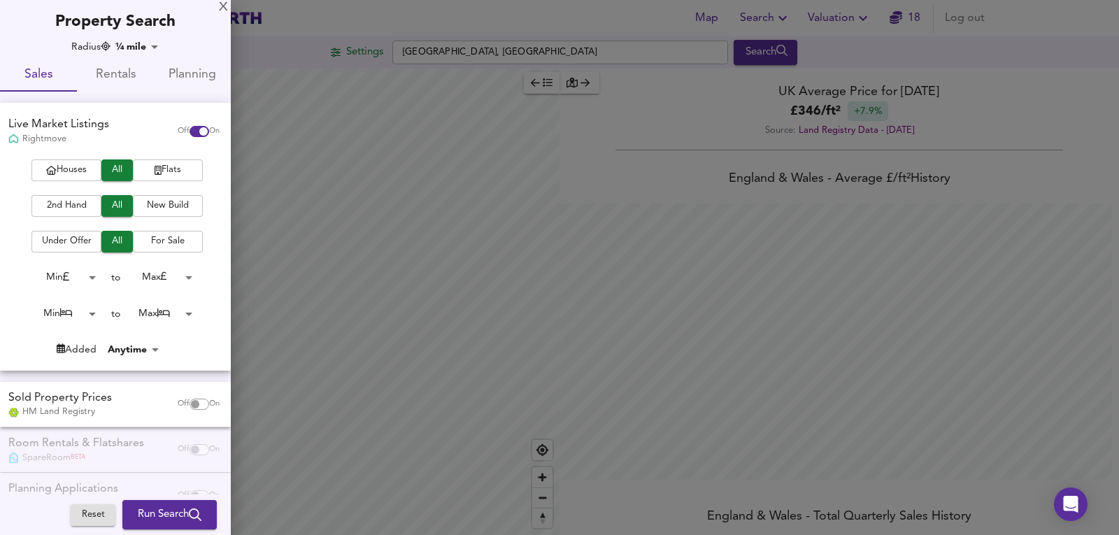
checkbox input "false"
checkbox input "true"
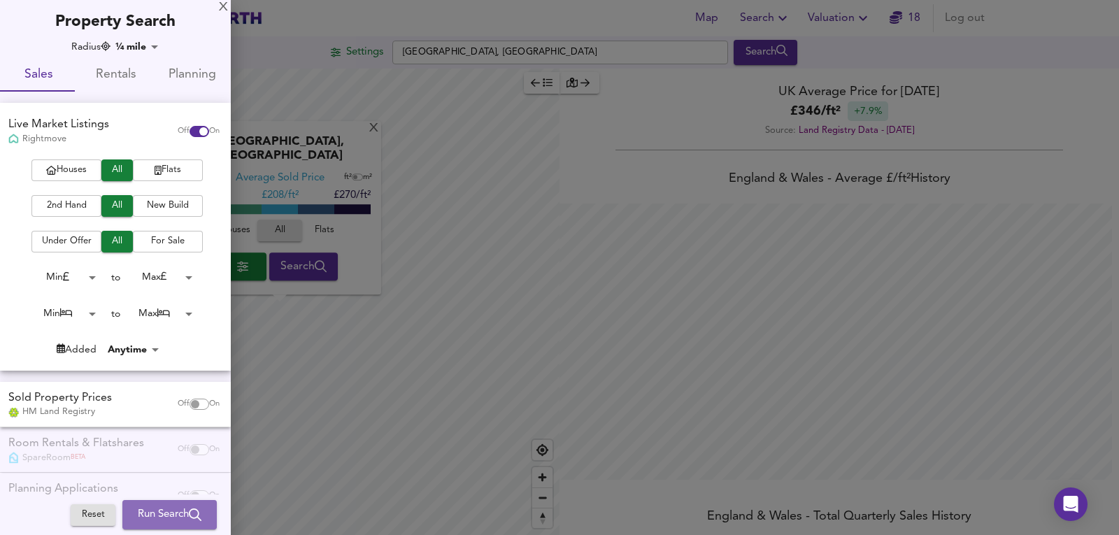
click at [163, 517] on span "Run Search" at bounding box center [170, 514] width 64 height 18
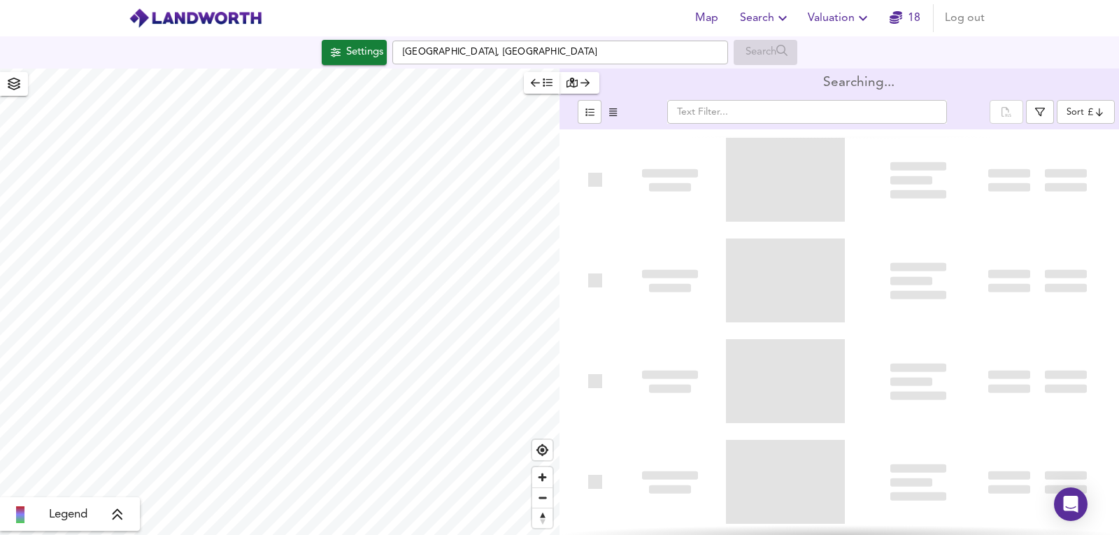
type input "bestdeal"
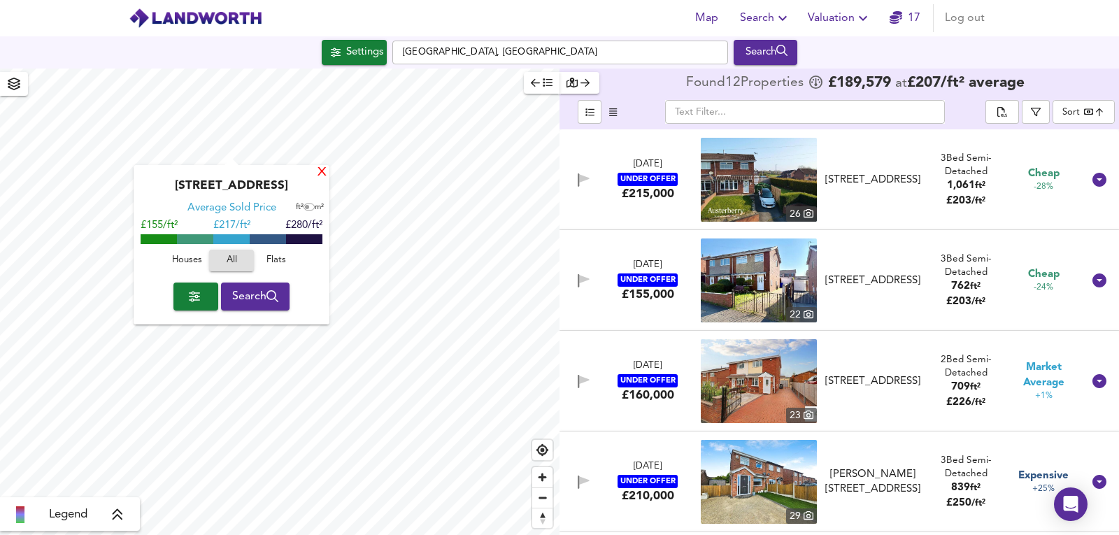
click at [320, 175] on div "X" at bounding box center [322, 172] width 12 height 13
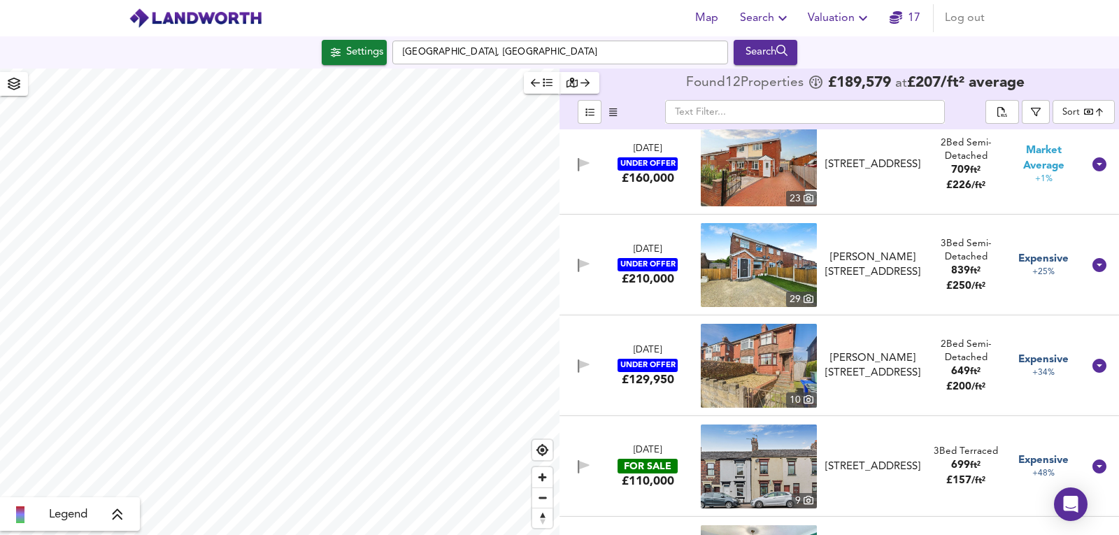
scroll to position [233, 0]
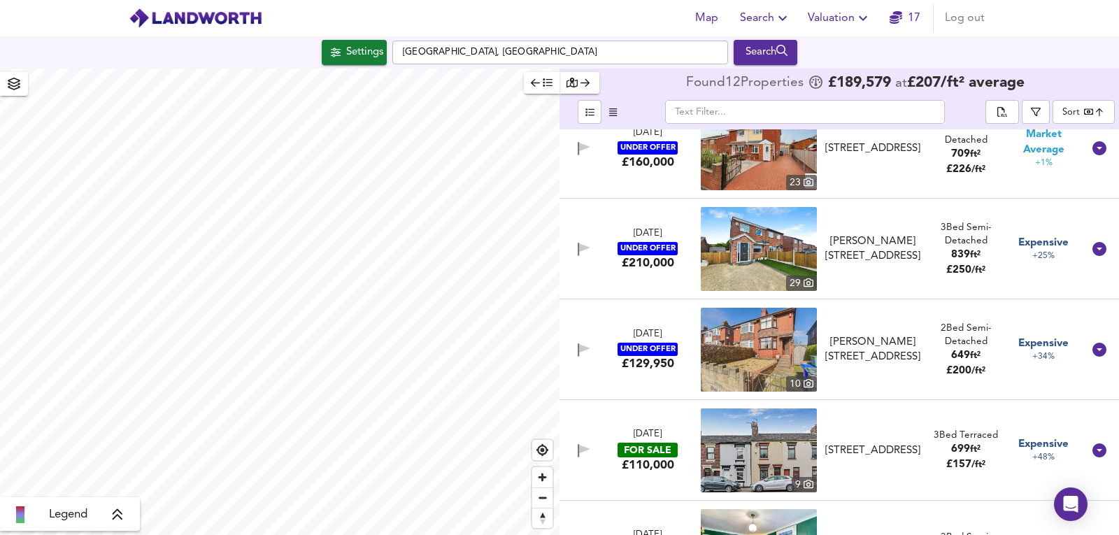
click at [794, 352] on img at bounding box center [759, 350] width 116 height 84
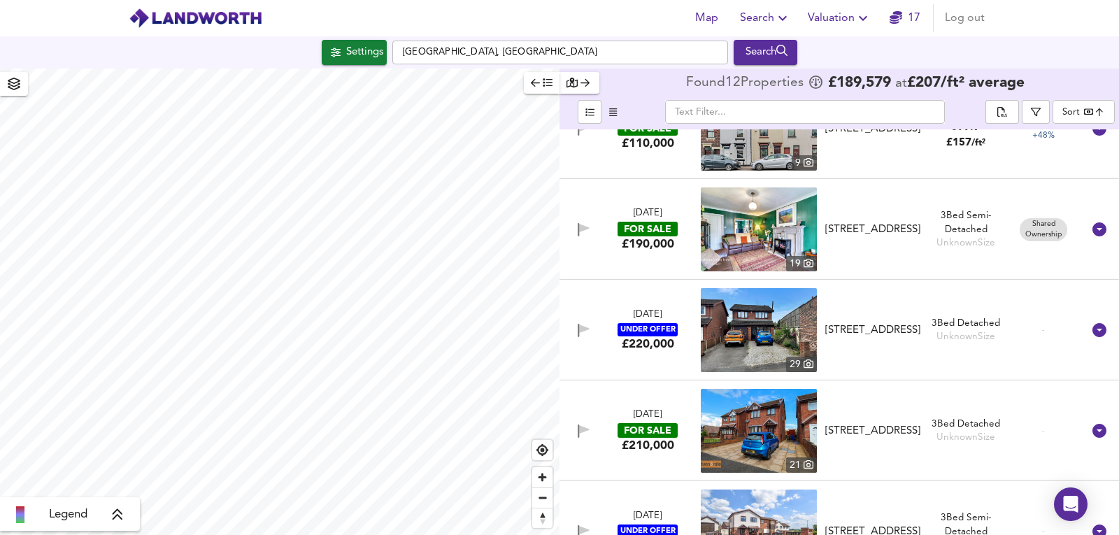
scroll to position [559, 0]
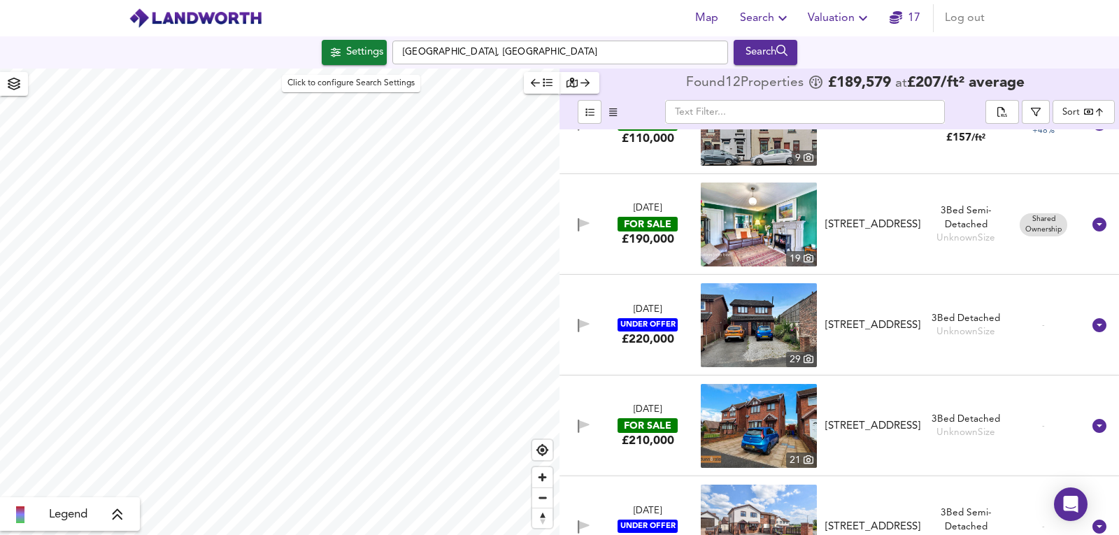
click at [368, 61] on div "Settings" at bounding box center [364, 52] width 37 height 18
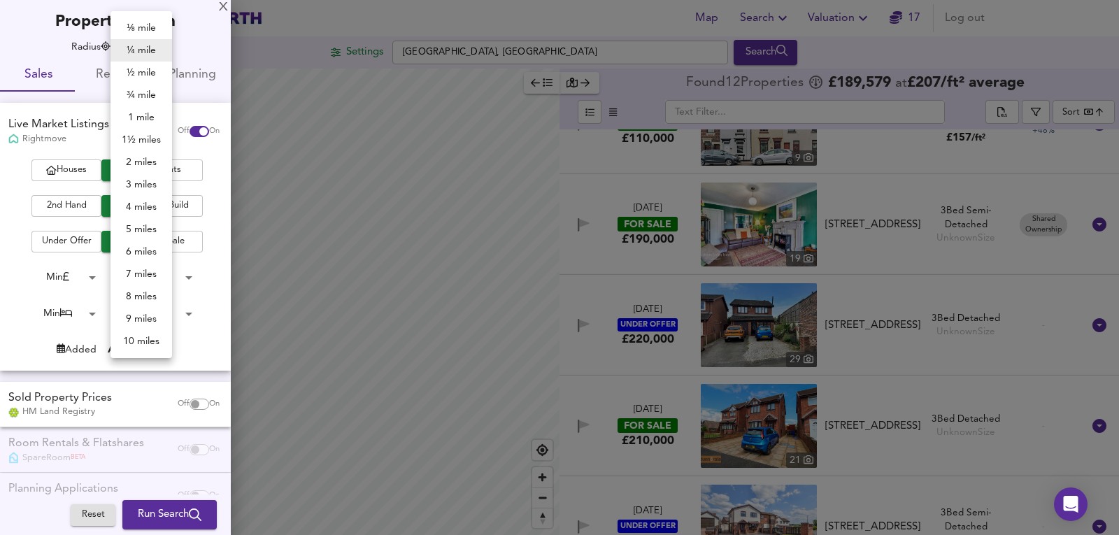
click at [141, 44] on body "Map Search Valuation 17 Log out Settings Monsal Grove, Stoke-on-Trent ST1 6SG S…" at bounding box center [559, 267] width 1119 height 535
click at [149, 92] on li "¾ mile" at bounding box center [141, 95] width 62 height 22
type input "1207"
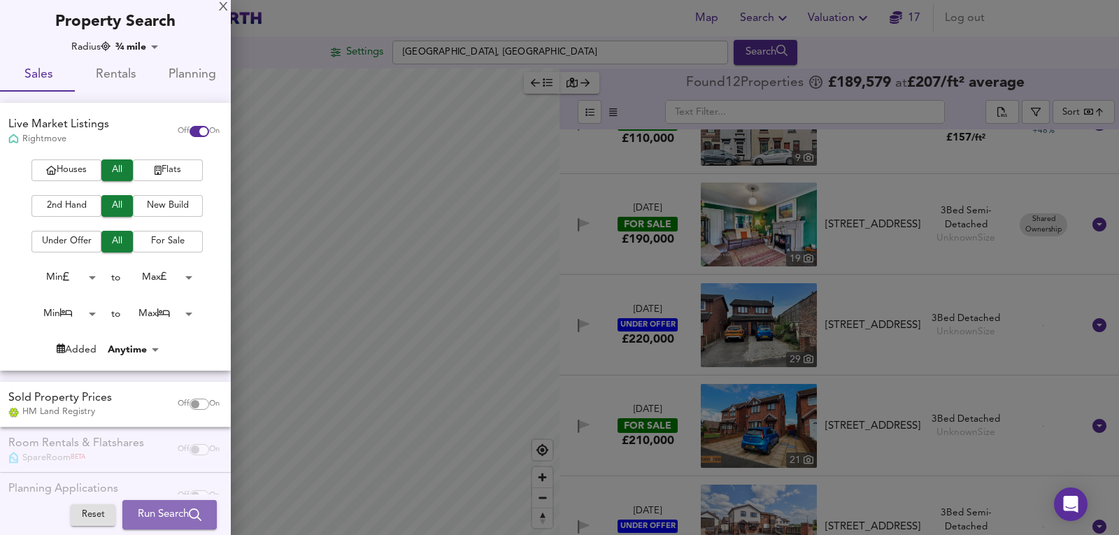
click at [168, 512] on span "Run Search" at bounding box center [170, 514] width 64 height 18
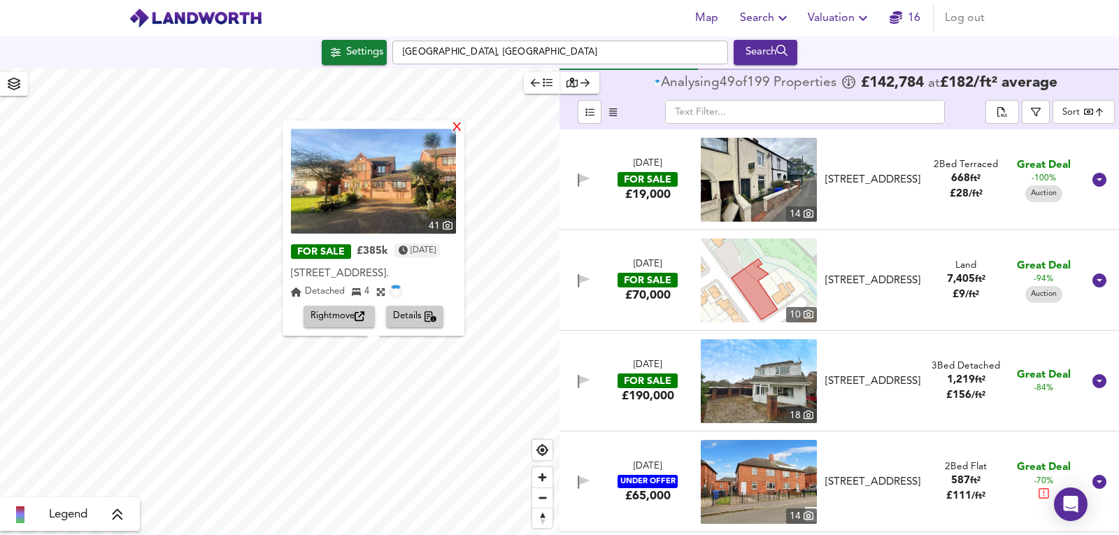
drag, startPoint x: 469, startPoint y: 128, endPoint x: 787, endPoint y: 172, distance: 321.2
click at [463, 128] on div "X" at bounding box center [457, 128] width 12 height 13
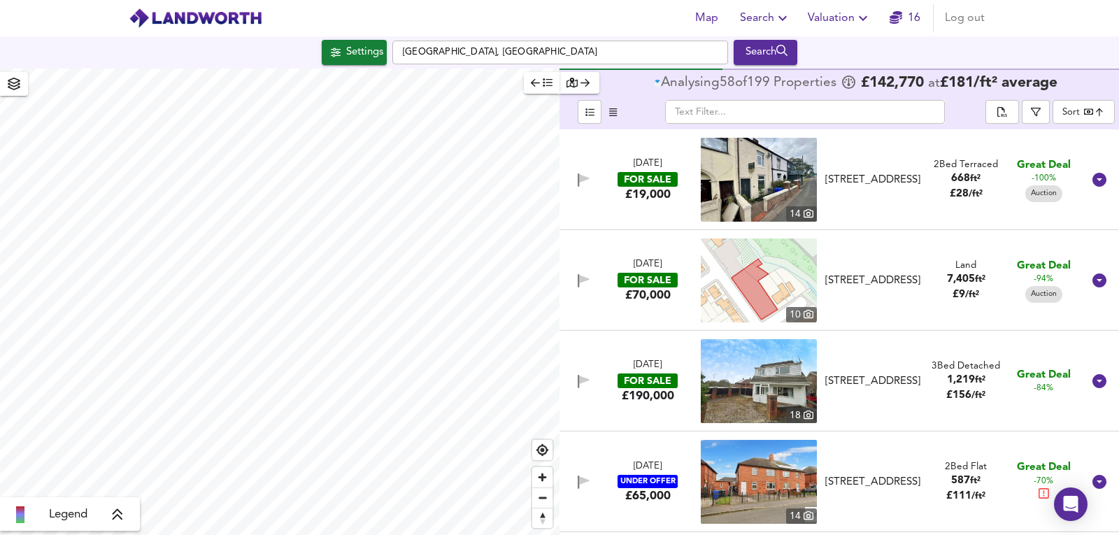
click at [761, 168] on img at bounding box center [759, 180] width 116 height 84
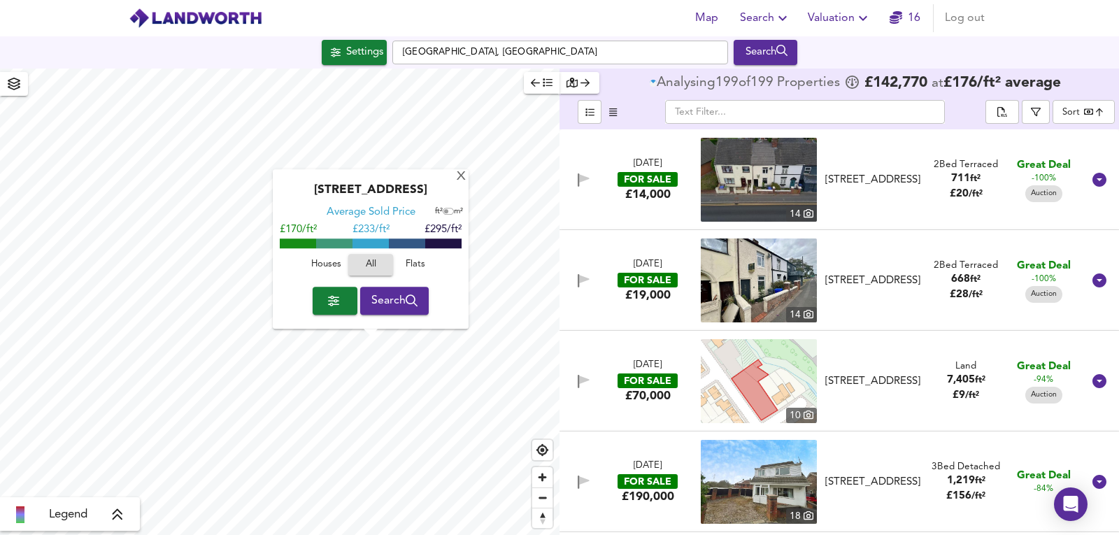
click at [450, 178] on div "Geneva Drive, ST1 6UW Average Sold Price ft² m² £170/ft² £ 233/ft² £295/ft² Hou…" at bounding box center [371, 249] width 196 height 159
click at [1072, 107] on body "Map Search Valuation 16 Log out Settings Monsal Grove, Stoke-on-Trent ST1 6SG S…" at bounding box center [559, 267] width 1119 height 535
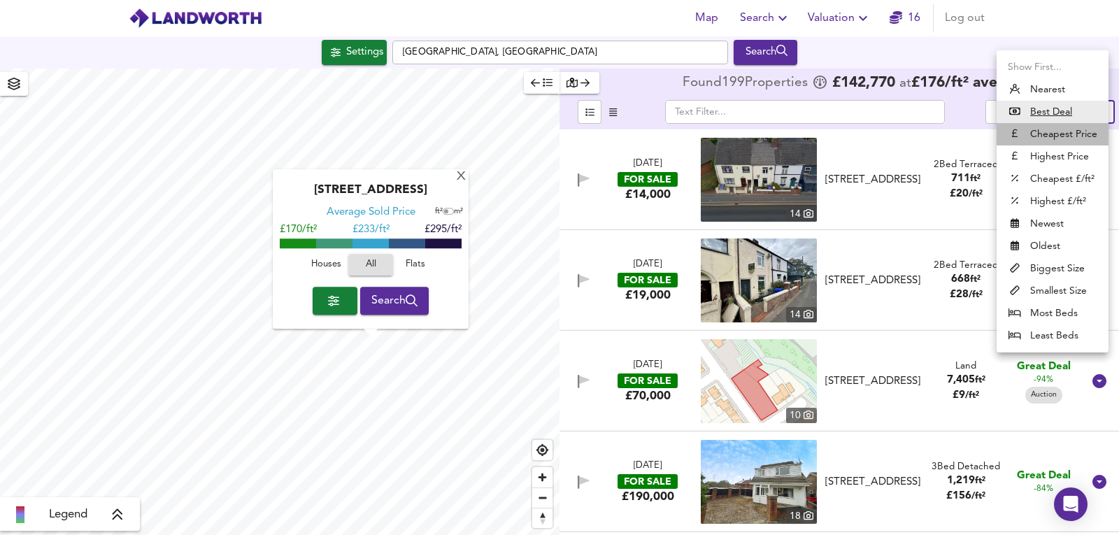
click at [1040, 129] on li "Cheapest Price" at bounding box center [1052, 134] width 112 height 22
type input "cheapest"
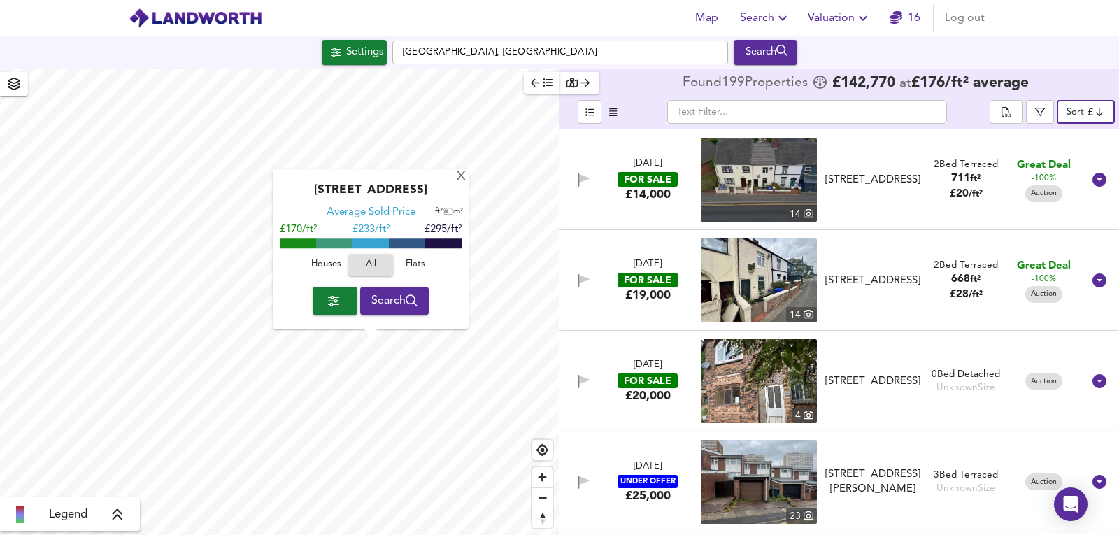
click at [753, 382] on img at bounding box center [759, 381] width 116 height 84
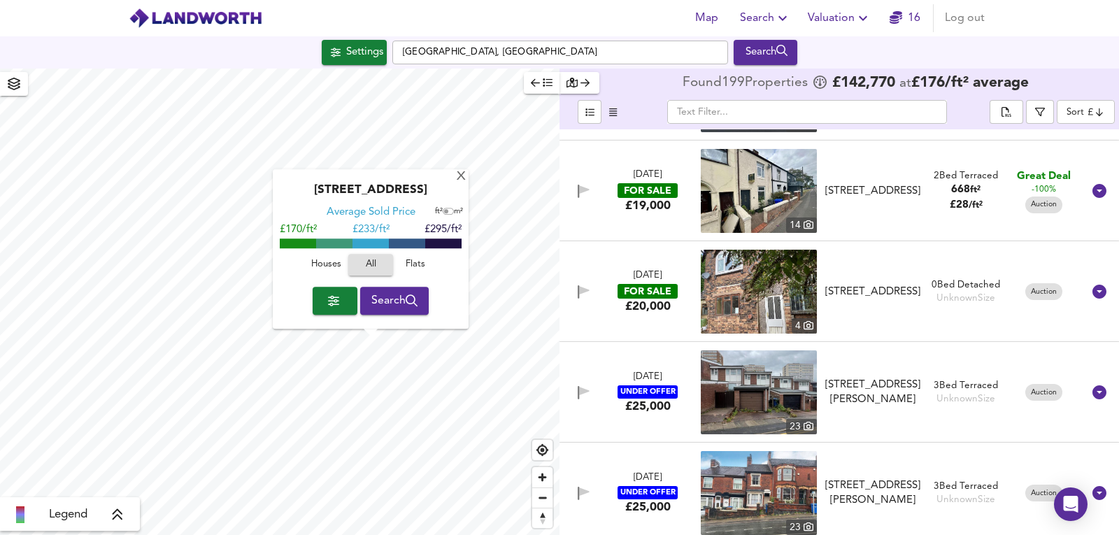
scroll to position [93, 0]
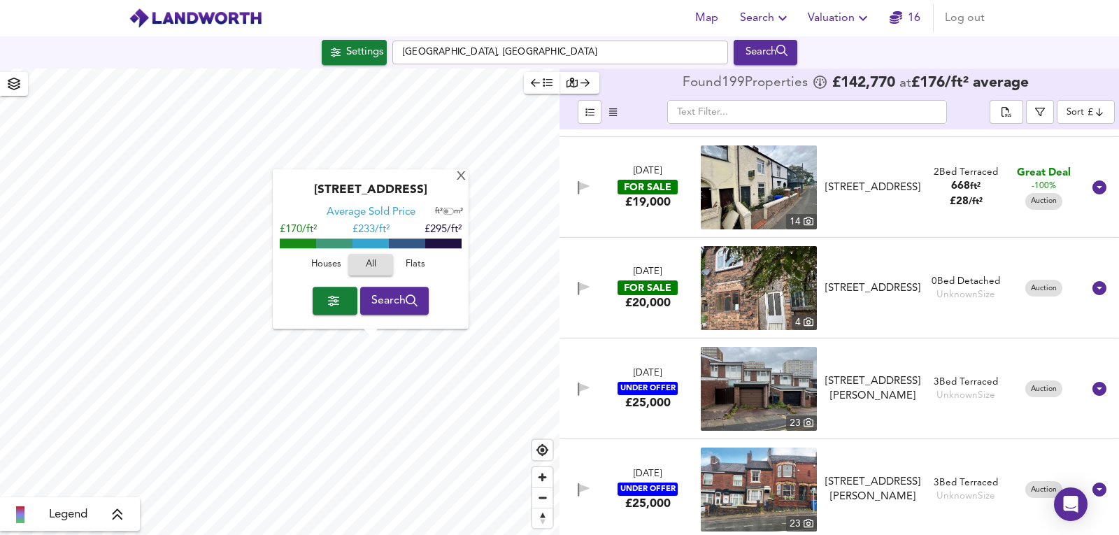
click at [793, 392] on img at bounding box center [759, 389] width 116 height 84
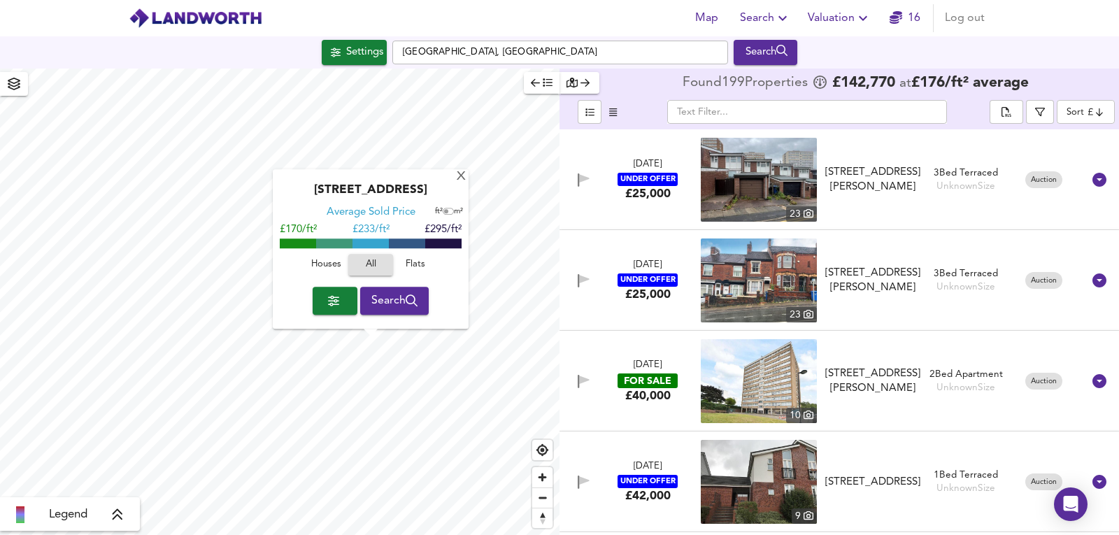
scroll to position [327, 0]
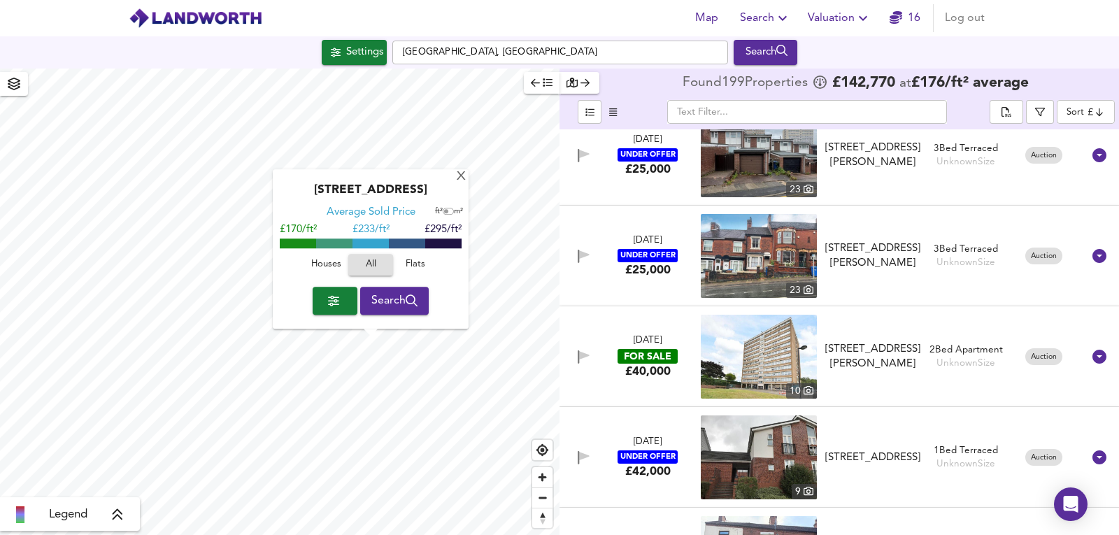
click at [761, 261] on img at bounding box center [759, 256] width 116 height 84
click at [375, 55] on div "Settings" at bounding box center [364, 52] width 37 height 18
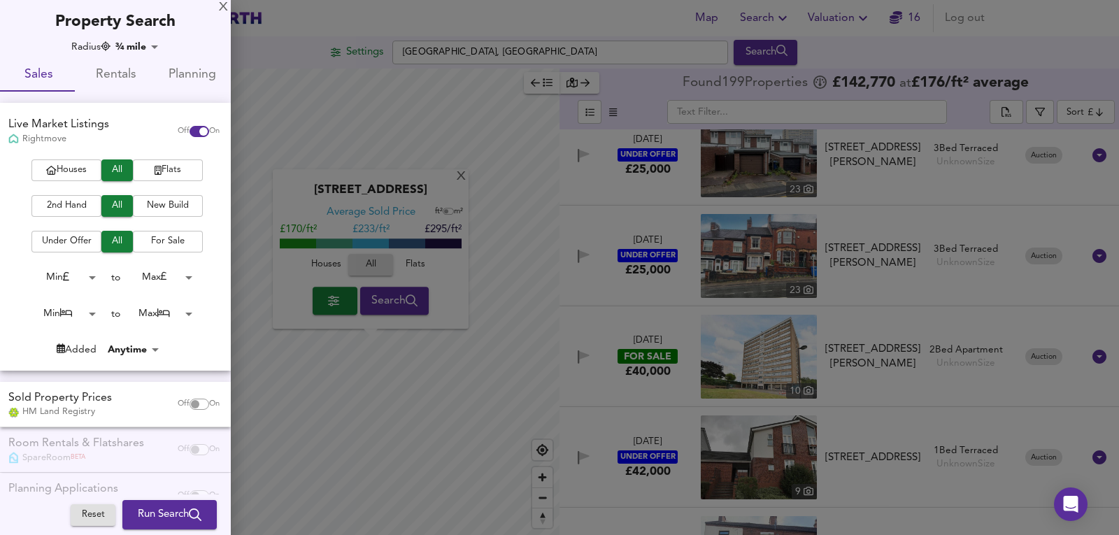
click at [187, 126] on input "checkbox" at bounding box center [204, 131] width 34 height 11
checkbox input "false"
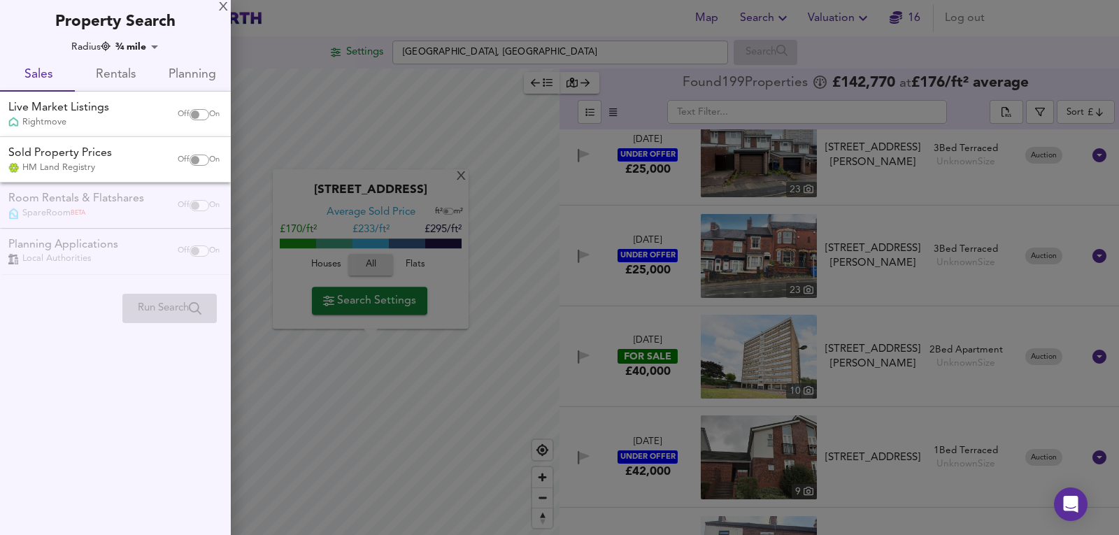
click at [189, 157] on input "checkbox" at bounding box center [195, 160] width 34 height 11
checkbox input "true"
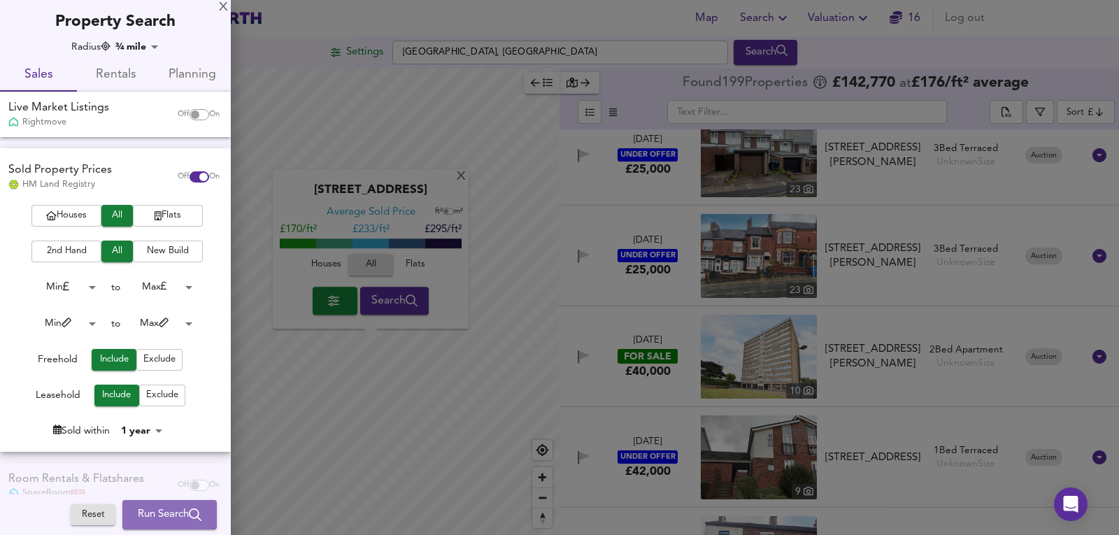
click at [155, 505] on span "Run Search" at bounding box center [170, 514] width 64 height 18
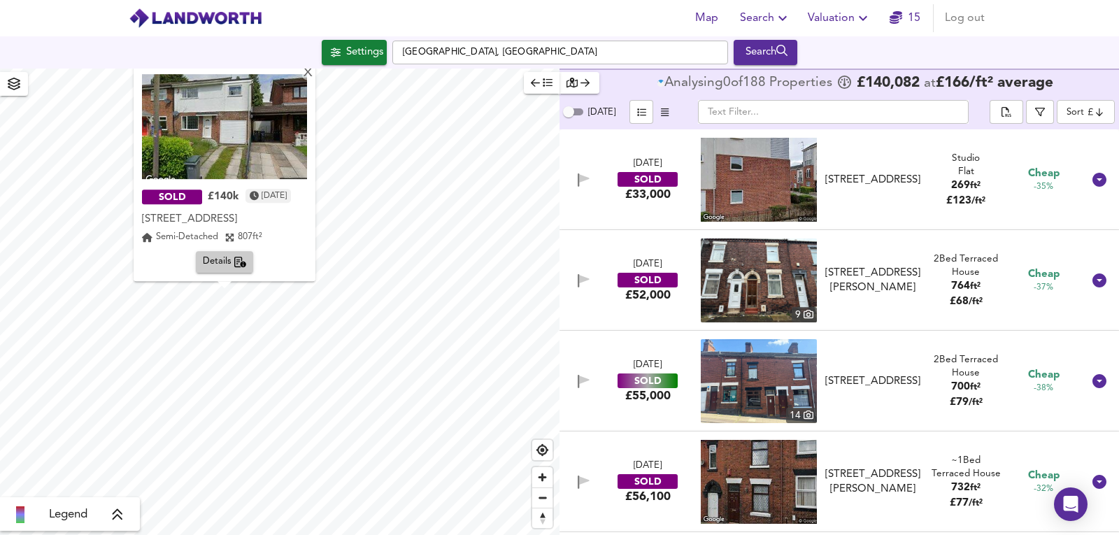
click at [183, 127] on img at bounding box center [224, 126] width 165 height 105
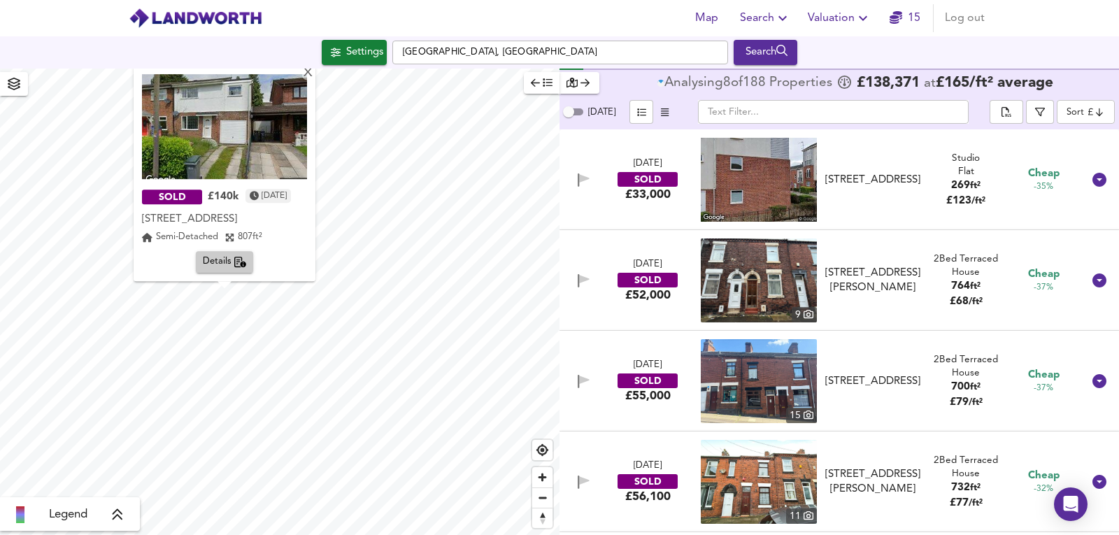
click at [243, 265] on icon "button" at bounding box center [240, 262] width 13 height 11
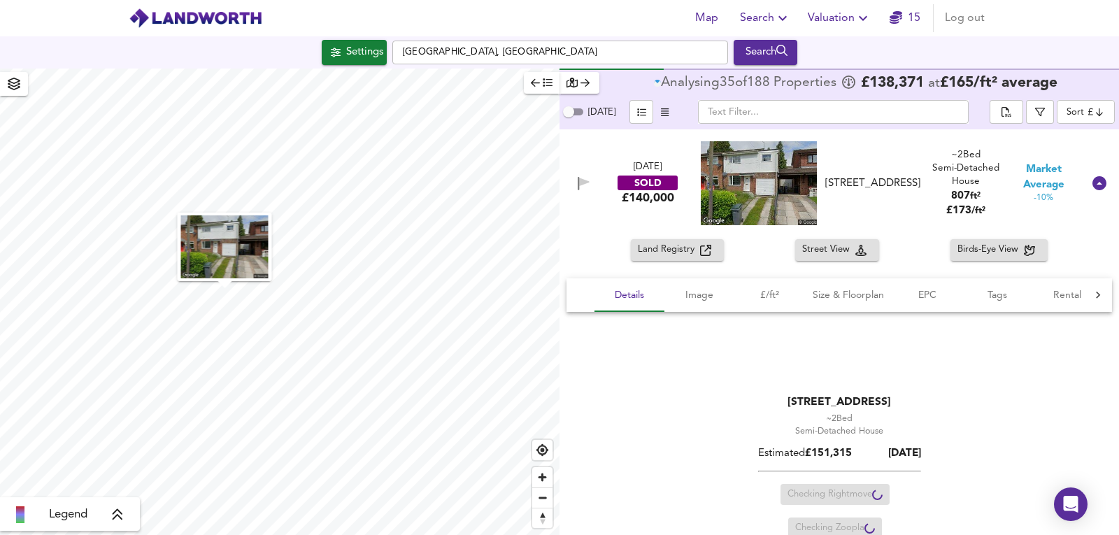
scroll to position [11545, 0]
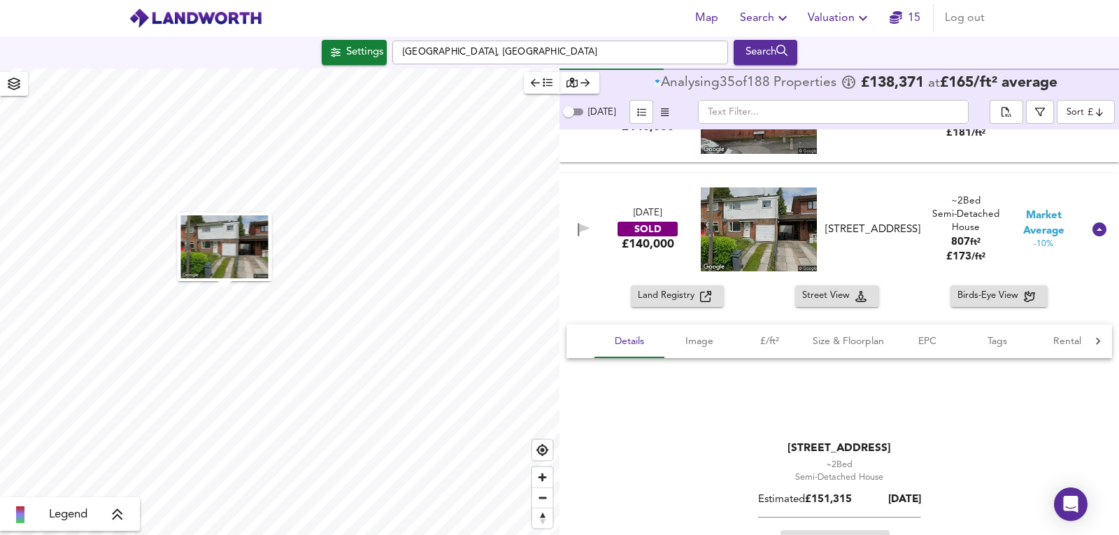
click at [865, 195] on div "16 Oct 2024 SOLD £140,000 7 Monsal Grove, ST1 6SG 7 Monsal Grove, ST1 6SG ~2 Be…" at bounding box center [822, 229] width 520 height 84
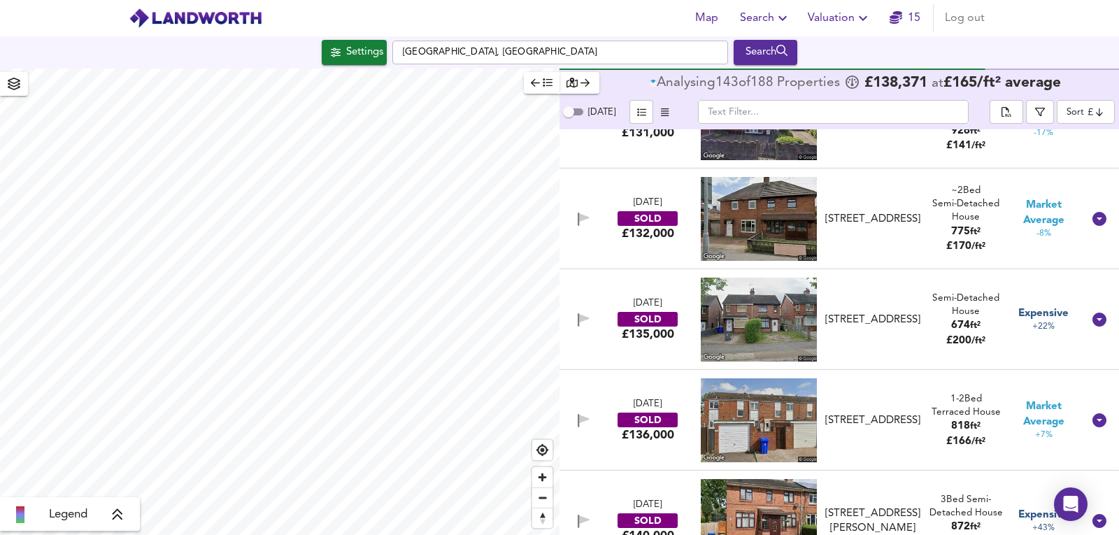
scroll to position [10427, 0]
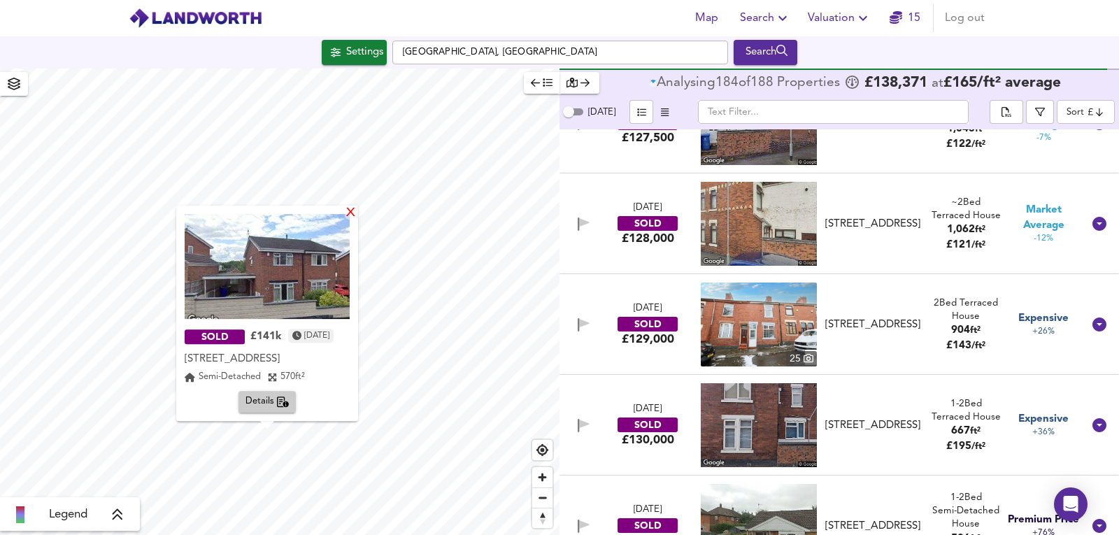
click at [357, 210] on div "X" at bounding box center [351, 213] width 12 height 13
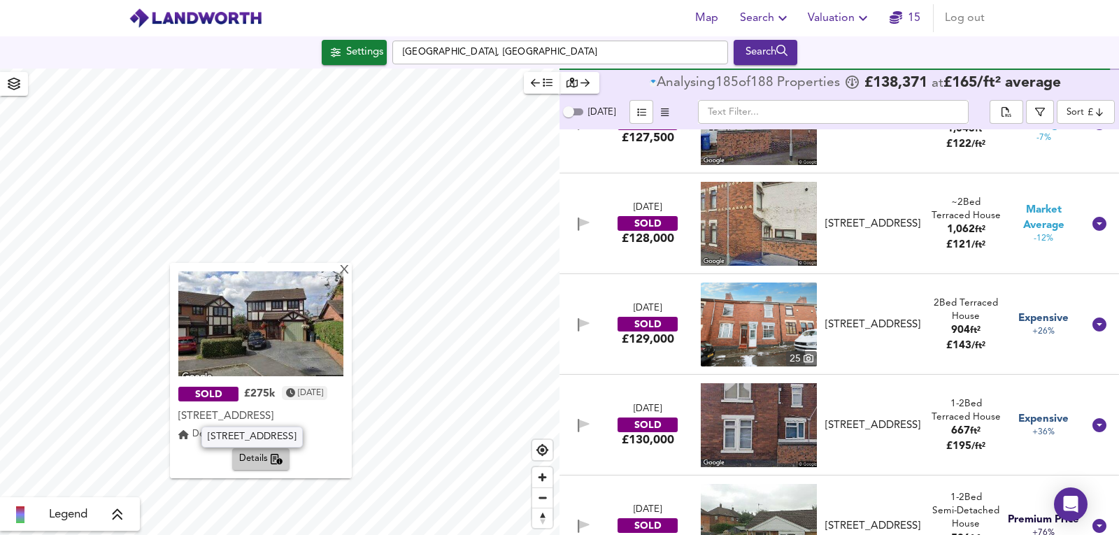
click at [263, 338] on img at bounding box center [260, 323] width 165 height 105
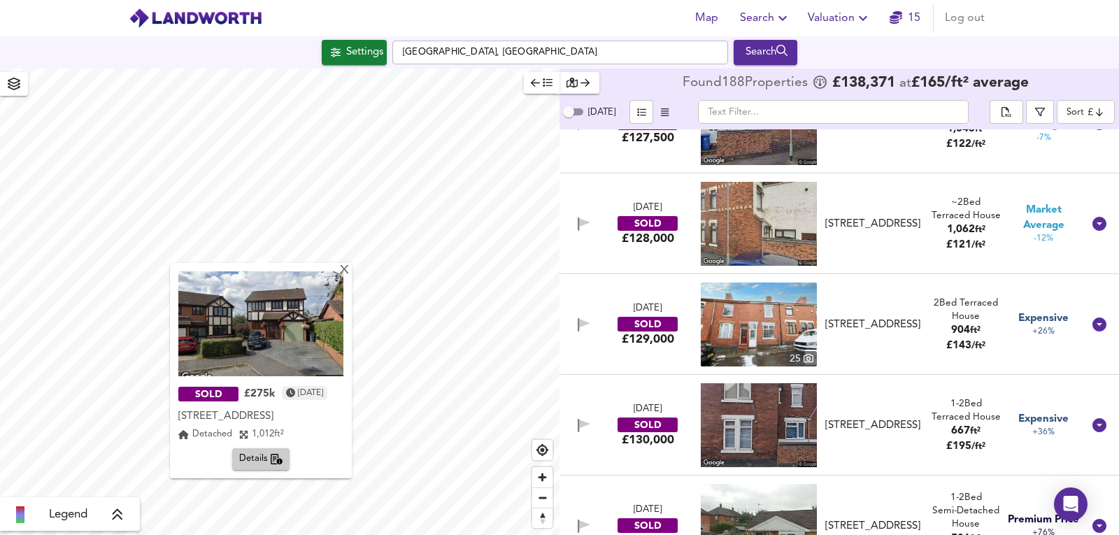
click at [352, 280] on div "SOLD £275k 9 months ago 19 Oslo Grove, ST1 6UP 19 Oslo Grove, ST1 6UP Detached …" at bounding box center [261, 370] width 182 height 215
click at [350, 271] on div "X" at bounding box center [344, 270] width 12 height 13
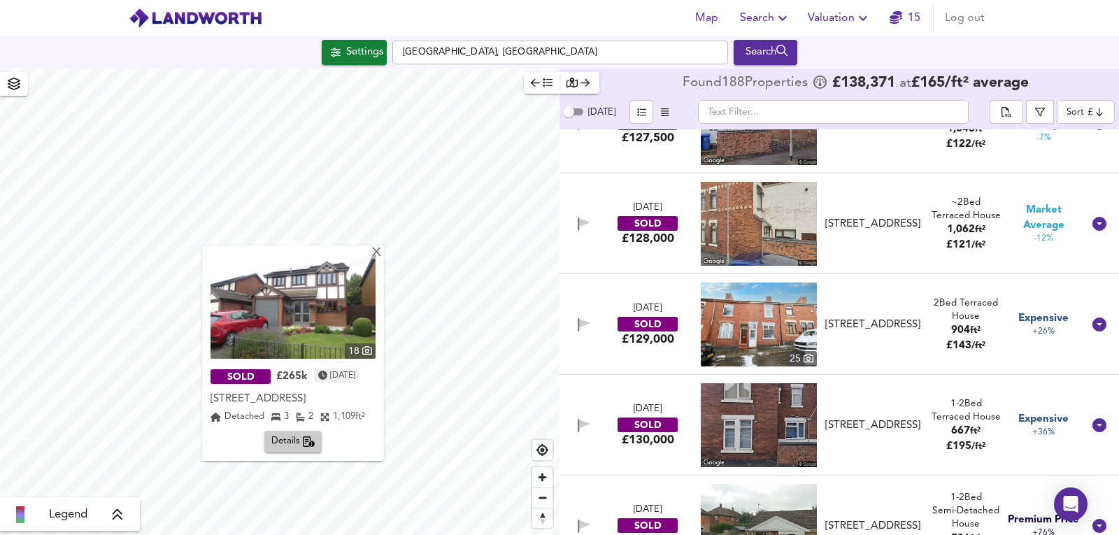
click at [287, 319] on img at bounding box center [292, 306] width 165 height 105
click at [382, 257] on div "X" at bounding box center [377, 253] width 12 height 13
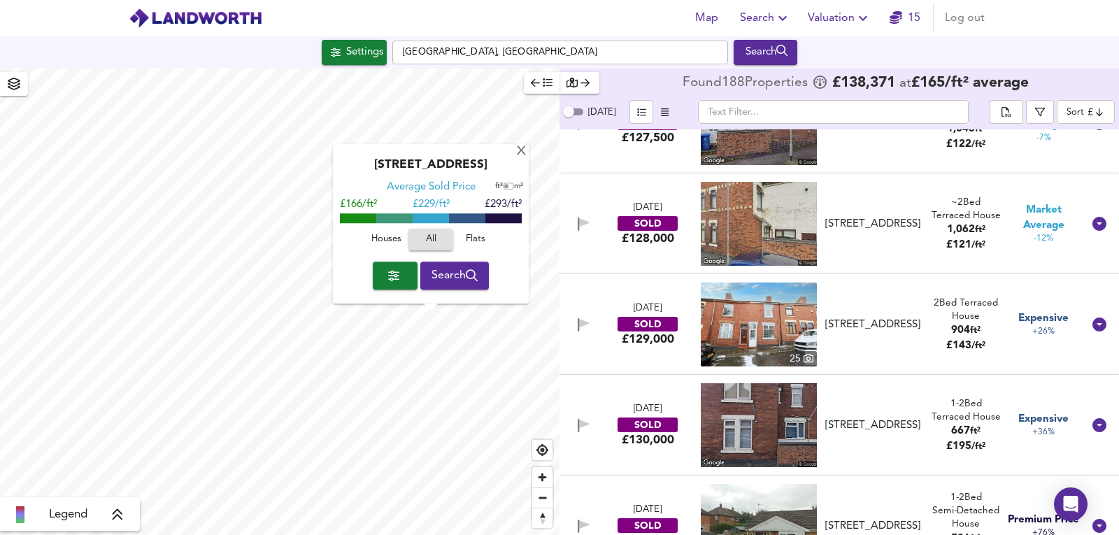
click at [522, 154] on div "X" at bounding box center [521, 151] width 12 height 13
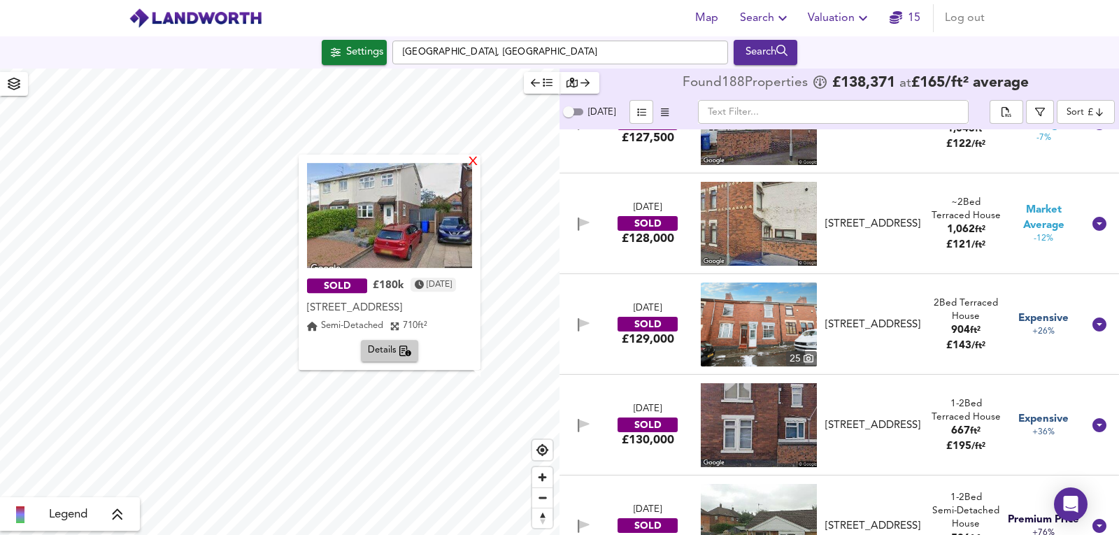
click at [473, 162] on div "X" at bounding box center [473, 162] width 12 height 13
